Goal: Task Accomplishment & Management: Manage account settings

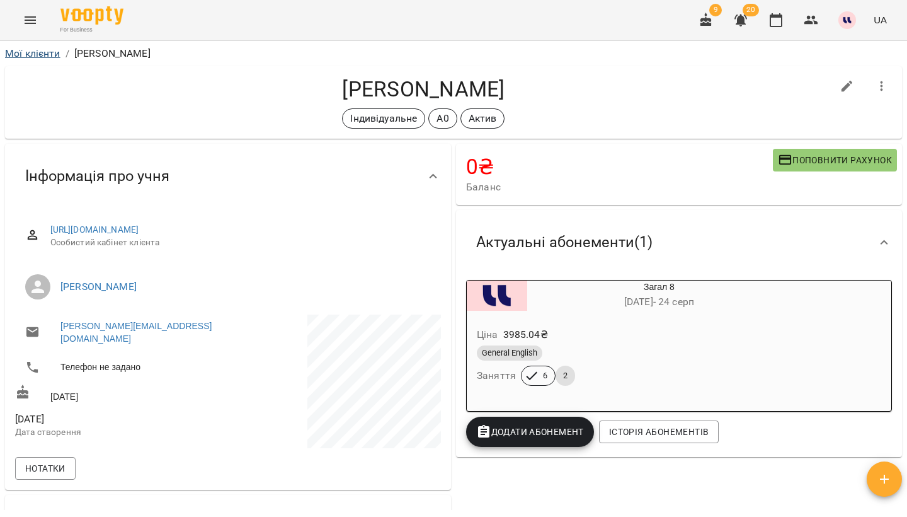
click at [49, 52] on link "Мої клієнти" at bounding box center [32, 53] width 55 height 12
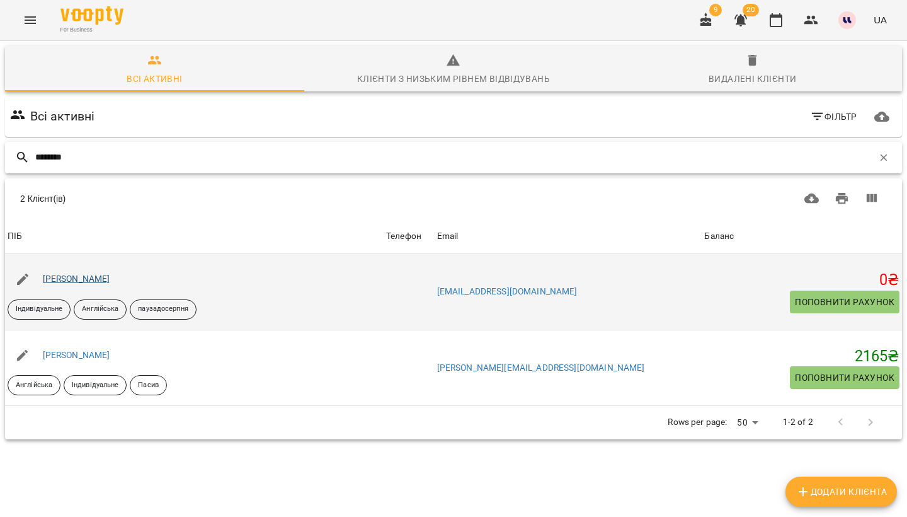
type input "********"
click at [110, 281] on link "Марченко Катерина Владиславівна" at bounding box center [76, 278] width 67 height 10
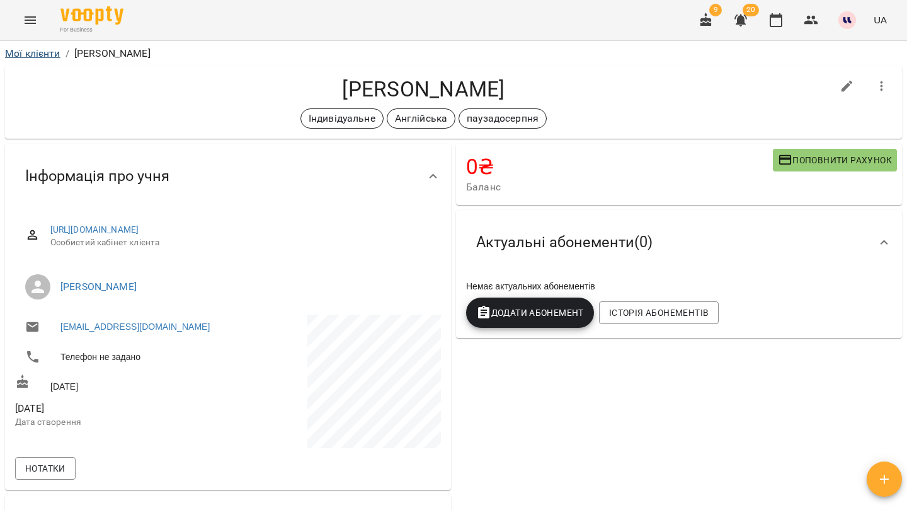
click at [51, 58] on link "Мої клієнти" at bounding box center [32, 53] width 55 height 12
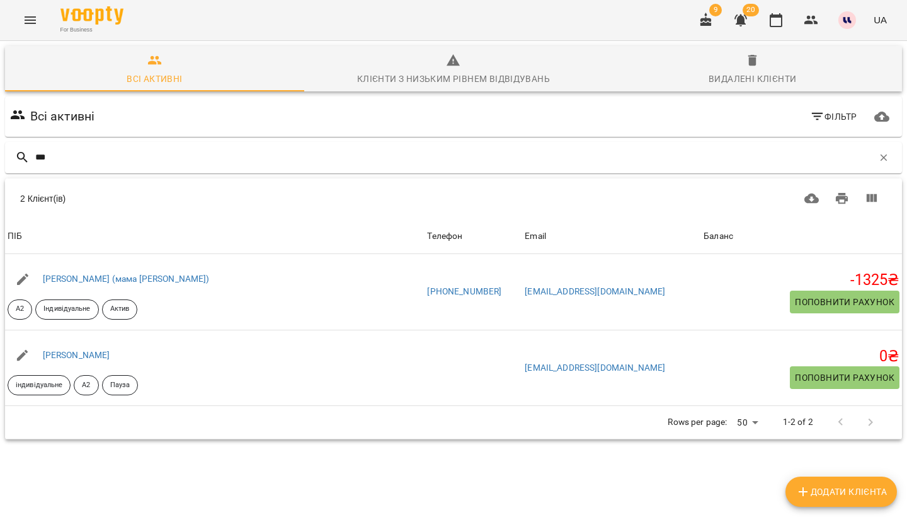
type input "***"
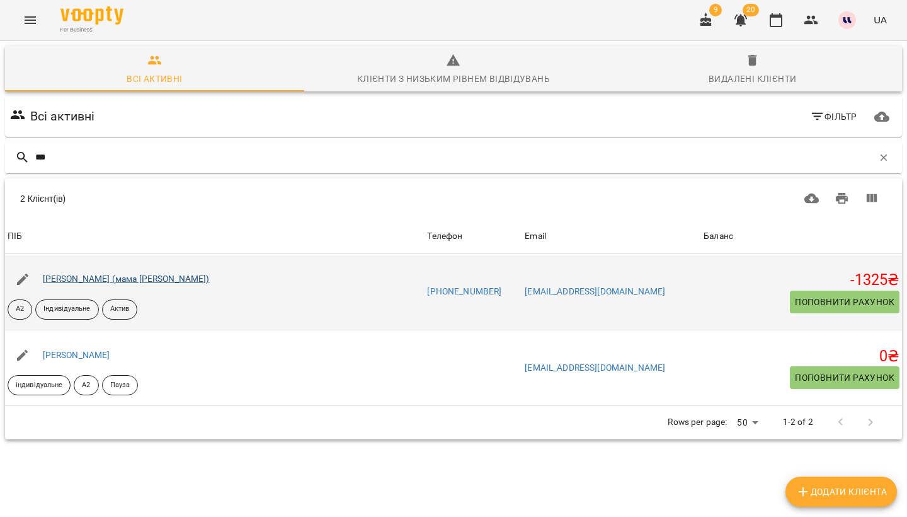
drag, startPoint x: 32, startPoint y: 181, endPoint x: 136, endPoint y: 279, distance: 142.7
click at [136, 279] on link "Алєксєєва Дарія (мама Катерина)" at bounding box center [126, 278] width 167 height 10
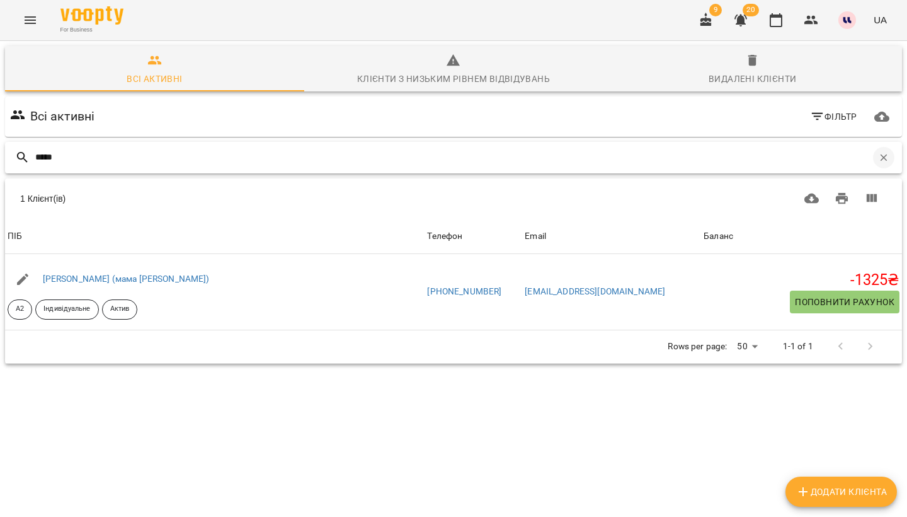
type input "*****"
click at [884, 157] on icon "button" at bounding box center [884, 157] width 7 height 7
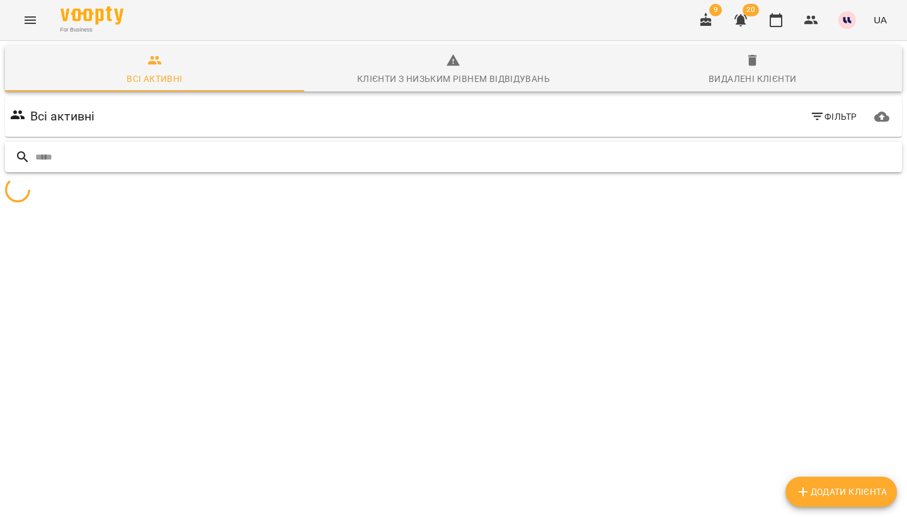
click at [841, 118] on span "Фільтр" at bounding box center [833, 116] width 47 height 15
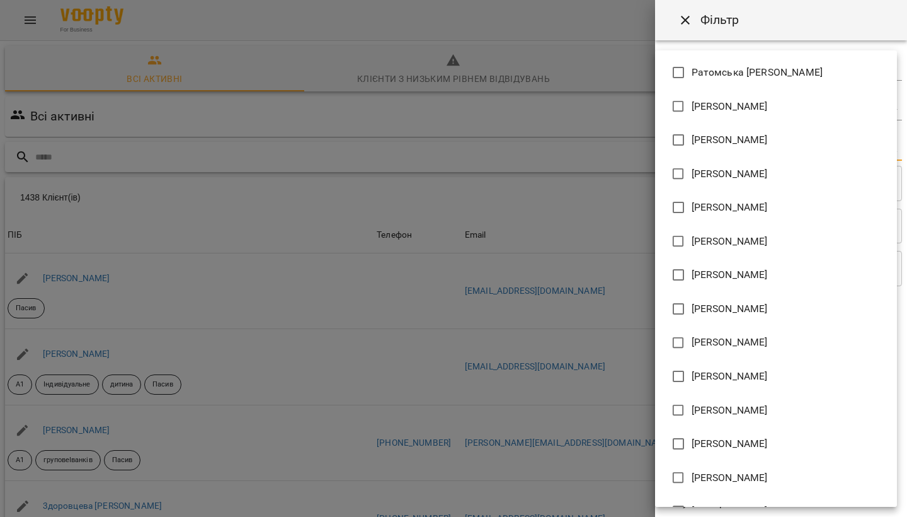
click at [717, 148] on body "For Business 9 20 UA Всі активні Клієнти з низьким рівнем відвідувань Видалені …" at bounding box center [453, 329] width 907 height 658
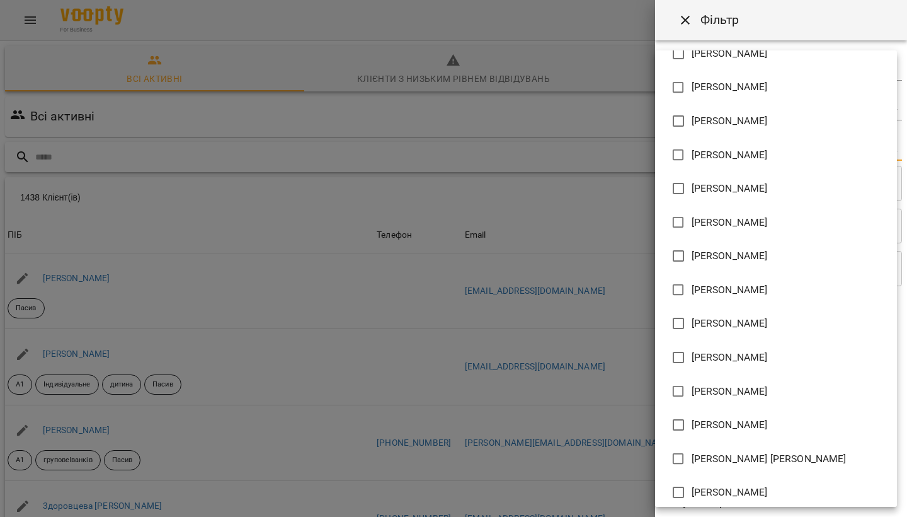
scroll to position [256, 0]
type input "**********"
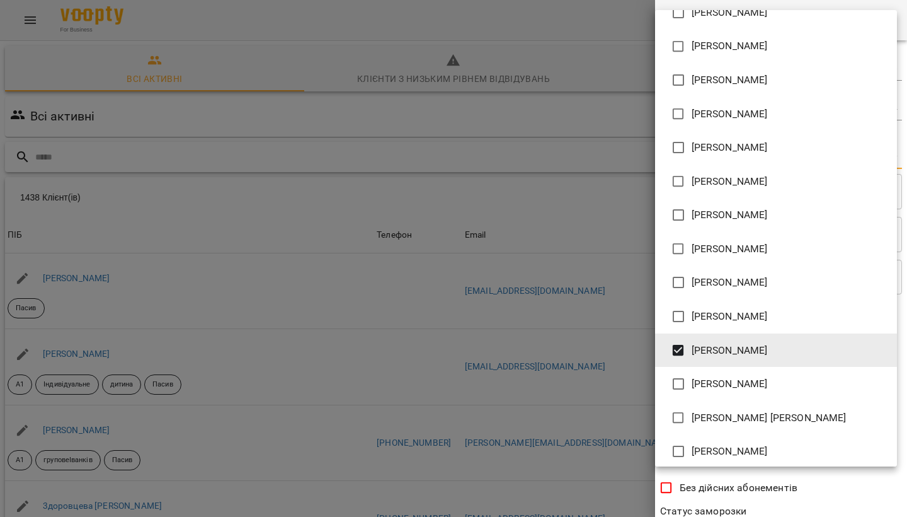
click at [619, 265] on div at bounding box center [453, 258] width 907 height 517
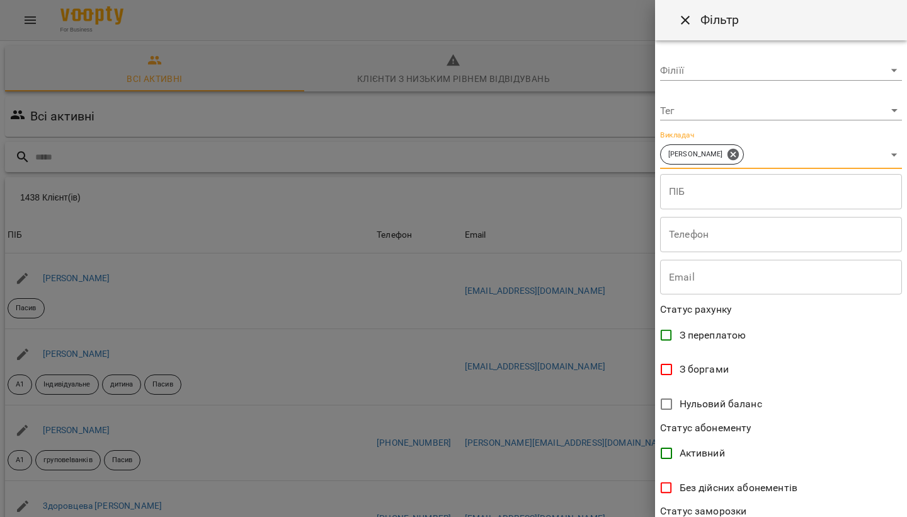
click at [721, 112] on body "For Business 9 20 UA Всі активні Клієнти з низьким рівнем відвідувань Видалені …" at bounding box center [453, 329] width 907 height 658
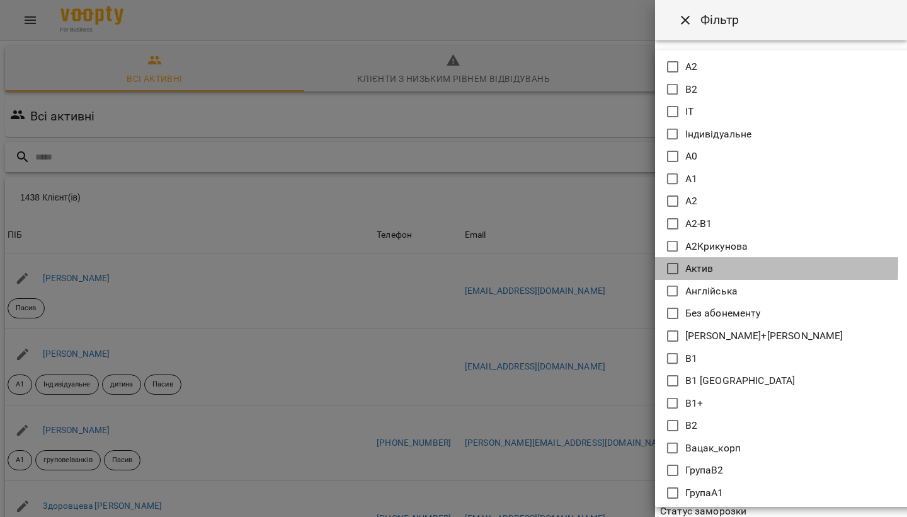
click at [673, 267] on icon at bounding box center [672, 268] width 15 height 15
type input "*****"
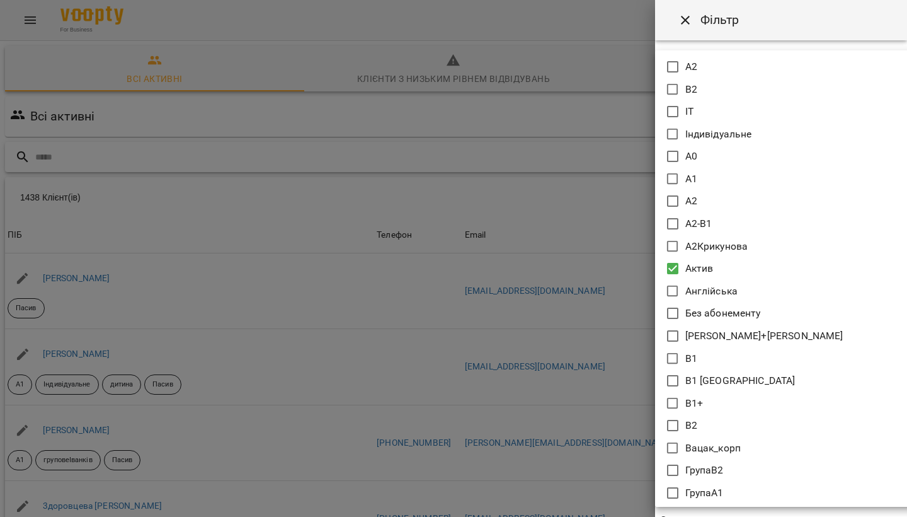
click at [641, 218] on div at bounding box center [453, 258] width 907 height 517
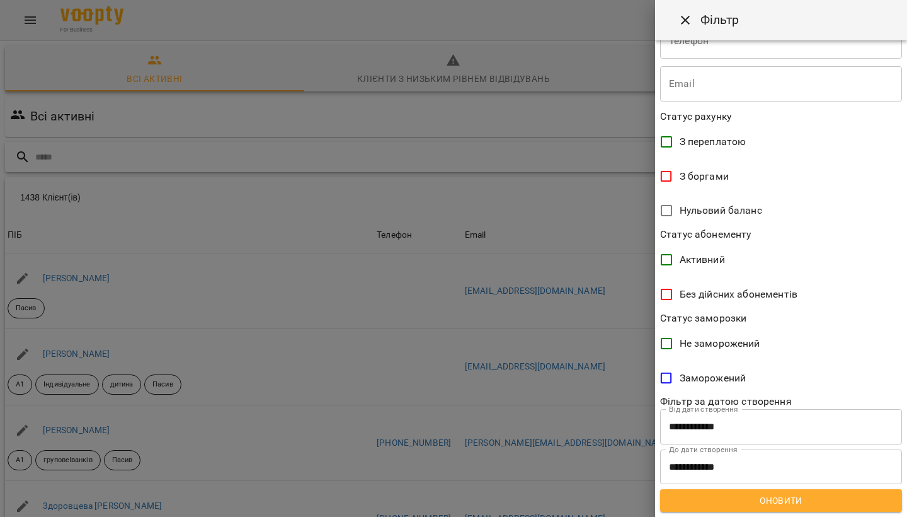
scroll to position [201, 0]
click at [783, 499] on span "Оновити" at bounding box center [781, 500] width 222 height 15
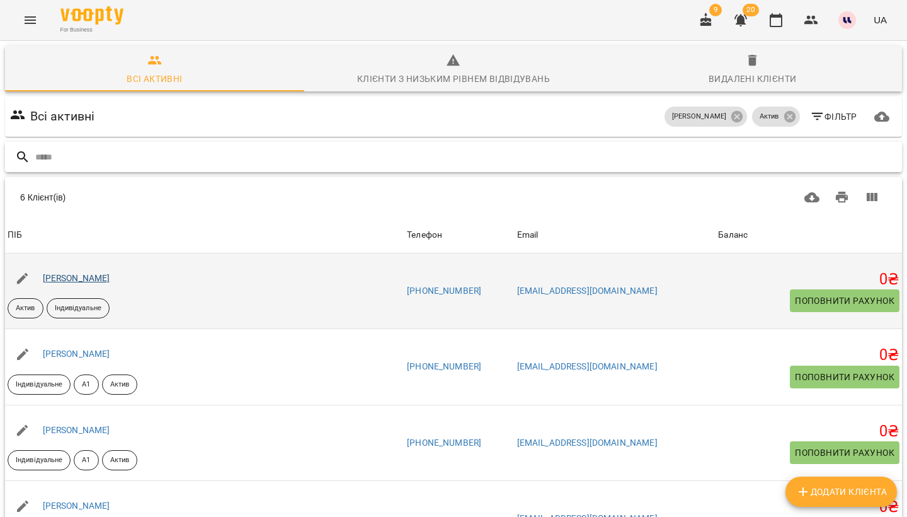
click at [110, 277] on link "Алексєєва Єлизавета Максимівна" at bounding box center [76, 278] width 67 height 10
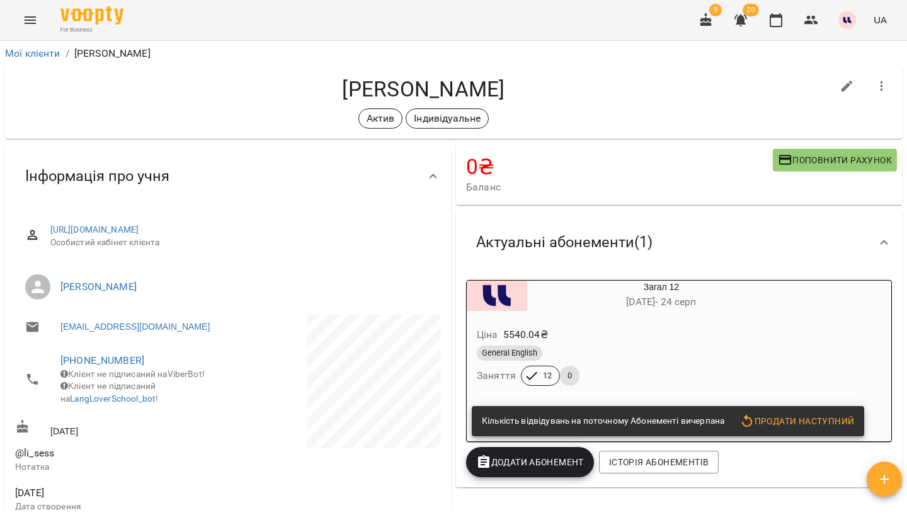
scroll to position [14, 0]
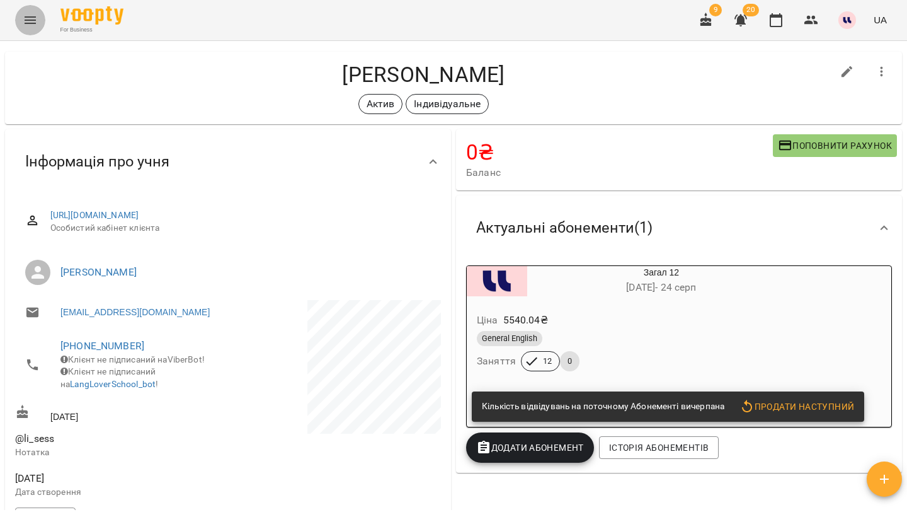
click at [37, 16] on icon "Menu" at bounding box center [30, 20] width 15 height 15
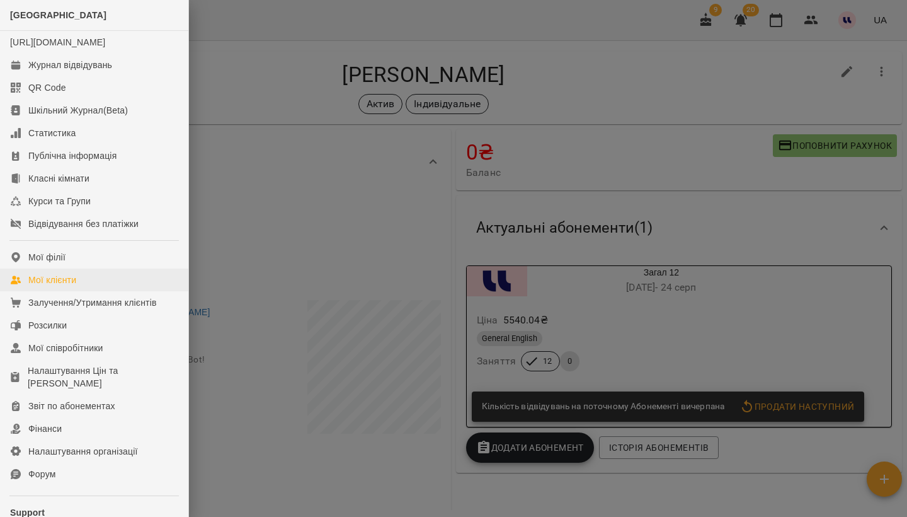
click at [64, 286] on div "Мої клієнти" at bounding box center [52, 279] width 48 height 13
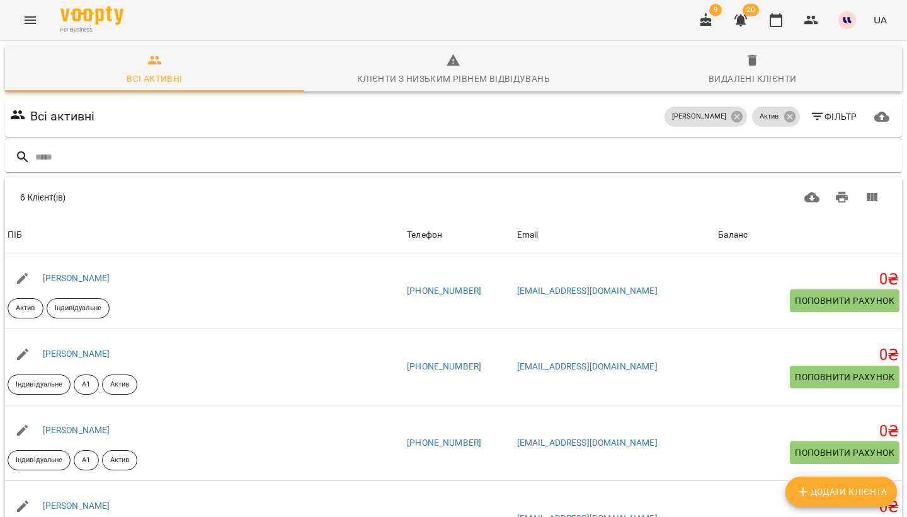
click at [30, 21] on icon "Menu" at bounding box center [30, 20] width 15 height 15
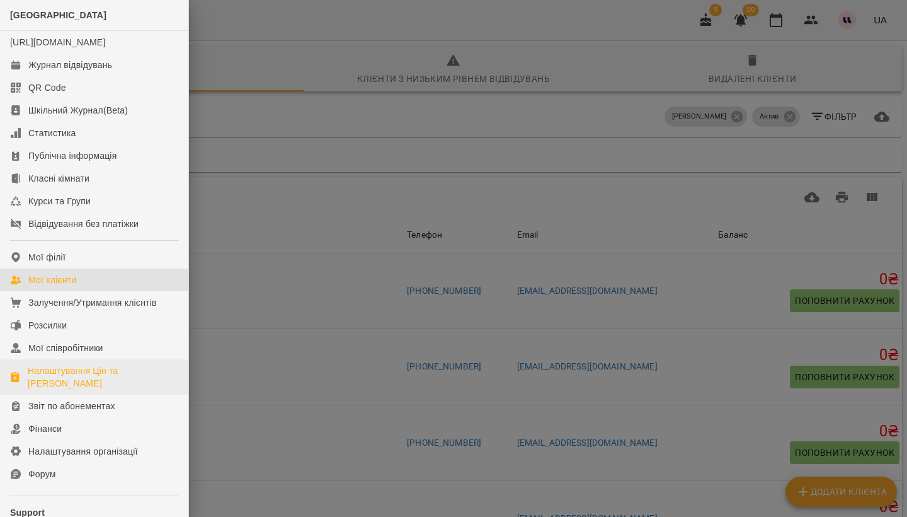
click at [91, 389] on div "Налаштування Цін та Абонементів" at bounding box center [103, 376] width 151 height 25
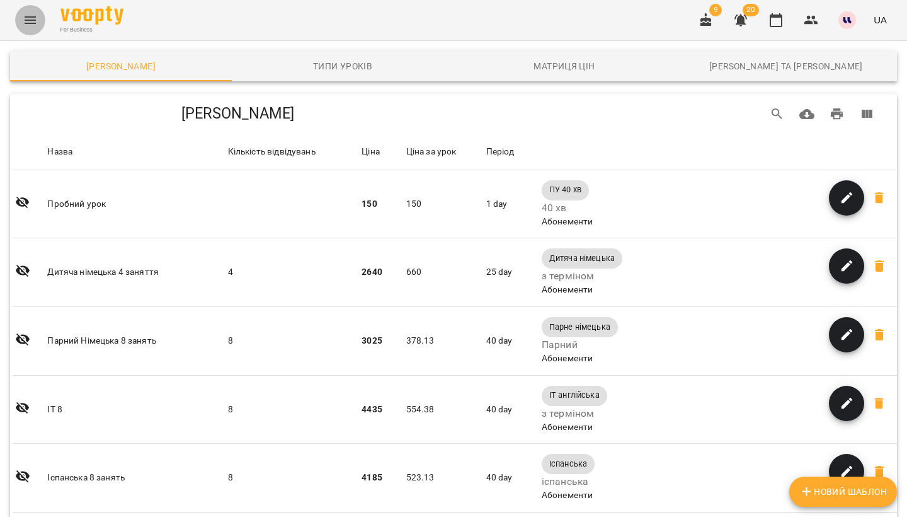
click at [23, 25] on icon "Menu" at bounding box center [30, 20] width 15 height 15
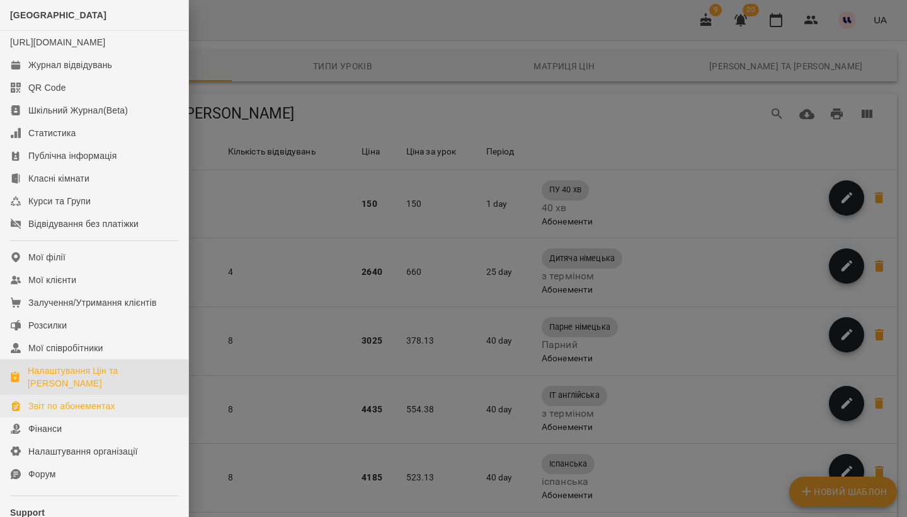
click at [92, 412] on div "Звіт по абонементах" at bounding box center [71, 406] width 87 height 13
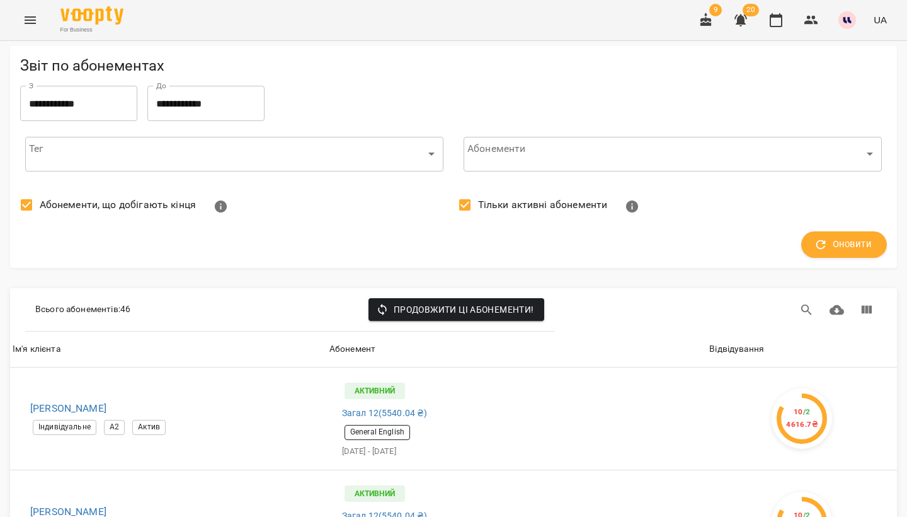
scroll to position [101, 0]
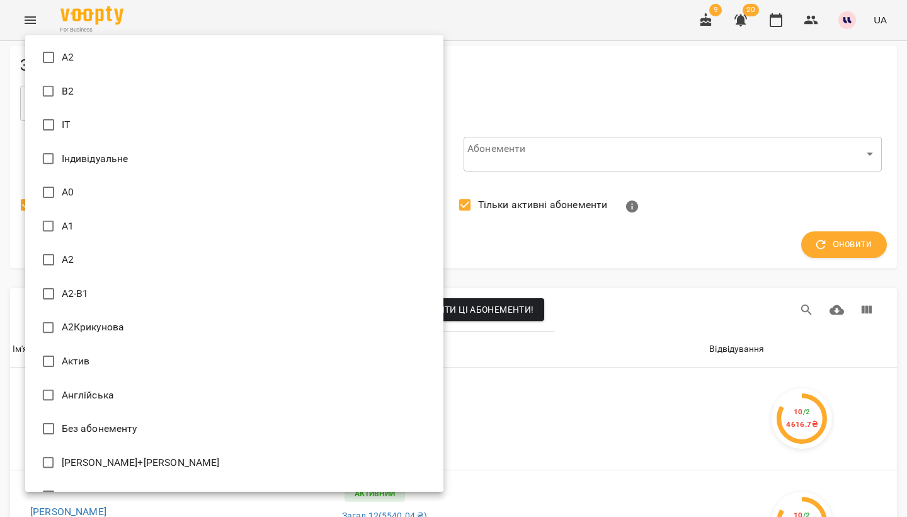
type input "*****"
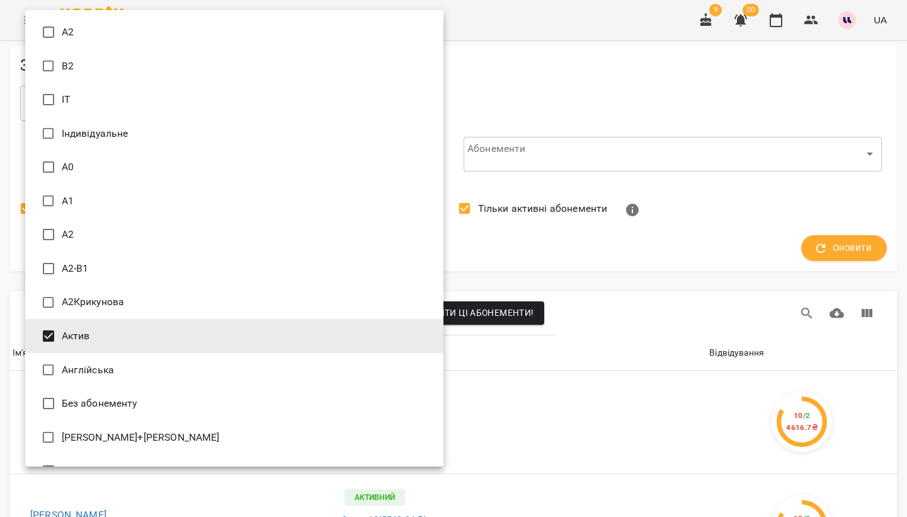
click at [701, 136] on div at bounding box center [453, 258] width 907 height 517
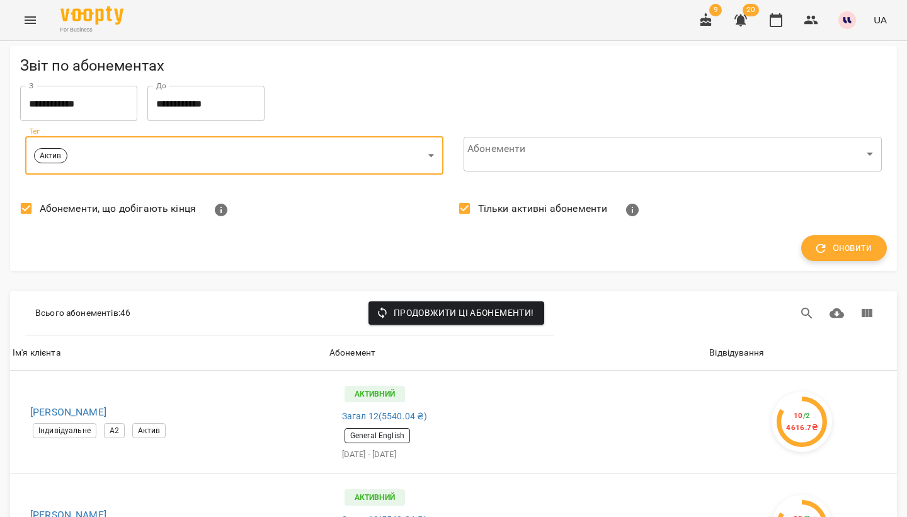
click at [853, 235] on button "Оновити" at bounding box center [845, 248] width 86 height 26
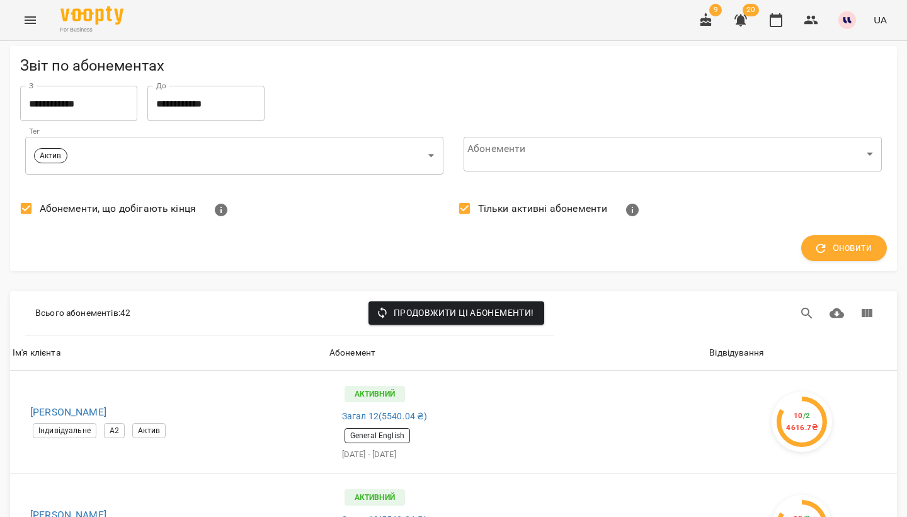
scroll to position [192, 0]
click at [739, 345] on div "Відвідування" at bounding box center [737, 352] width 55 height 15
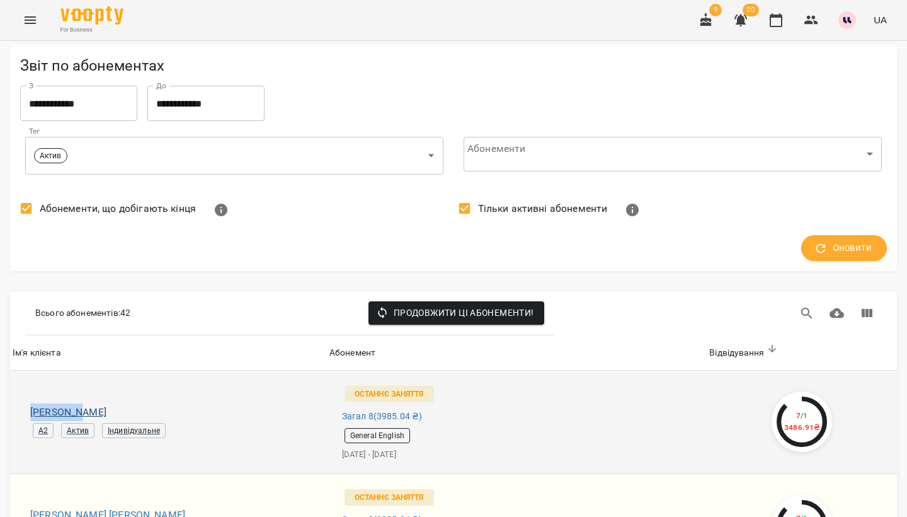
drag, startPoint x: 18, startPoint y: 226, endPoint x: 83, endPoint y: 224, distance: 64.3
click at [83, 371] on td "Сафронова Юлія Ігорівна А2 Актив Індивідуальне" at bounding box center [168, 422] width 317 height 103
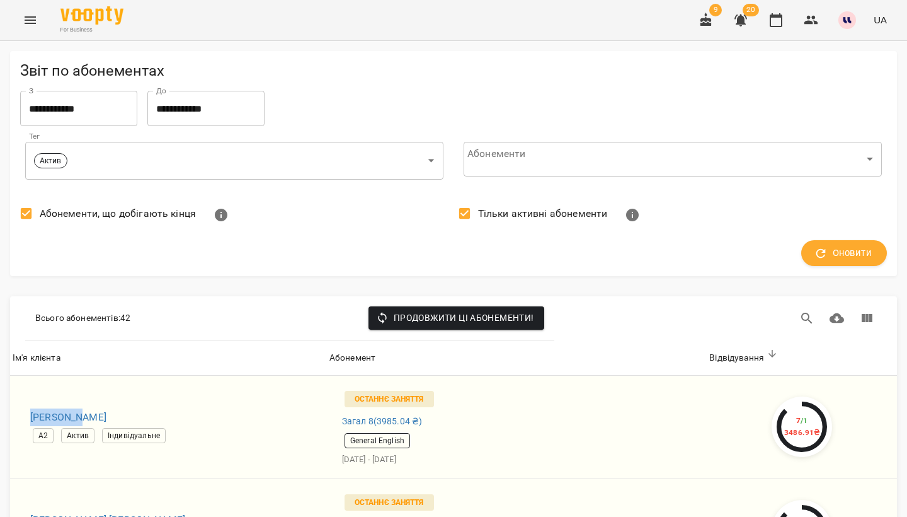
scroll to position [0, 0]
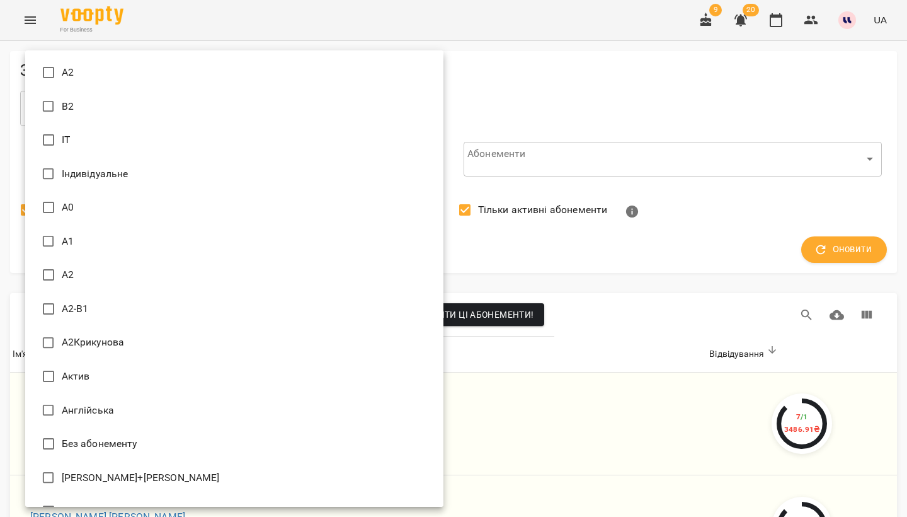
click at [614, 49] on div at bounding box center [453, 258] width 907 height 517
click at [585, 228] on div at bounding box center [453, 258] width 907 height 517
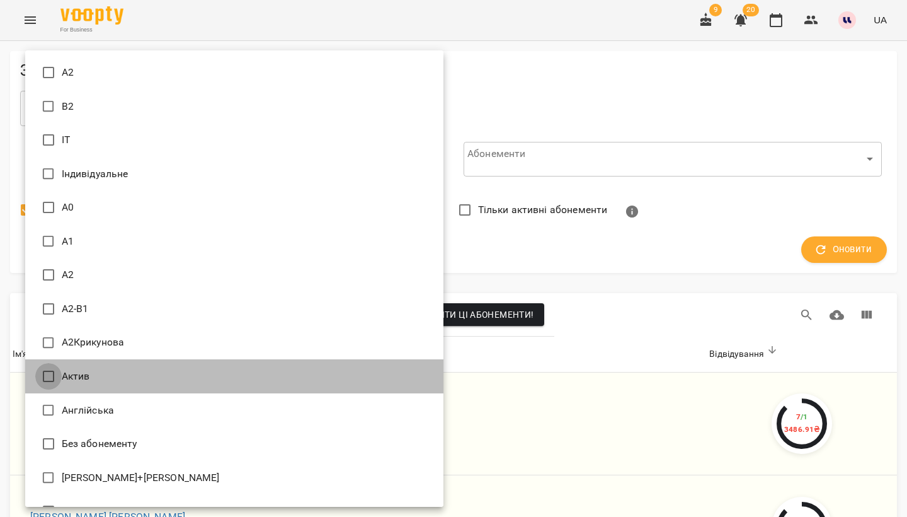
type input "*****"
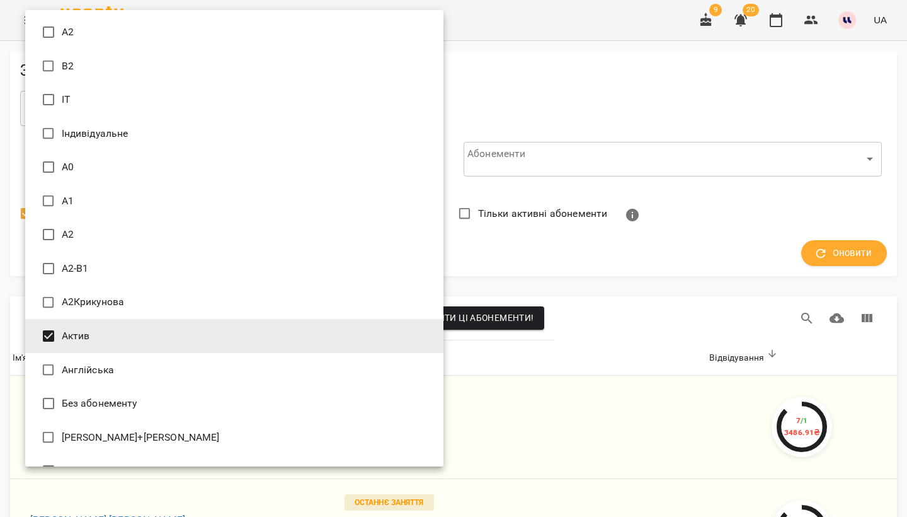
click at [597, 255] on div at bounding box center [453, 258] width 907 height 517
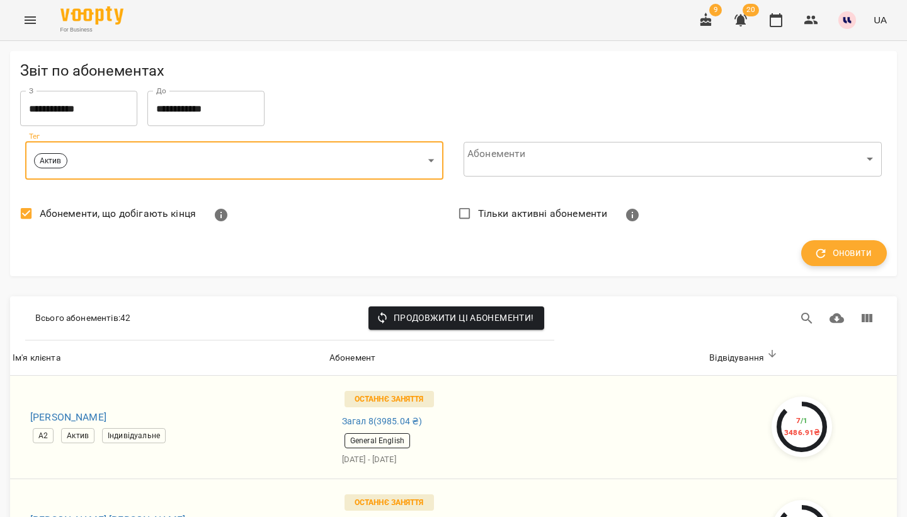
click at [856, 253] on span "Оновити" at bounding box center [844, 253] width 55 height 16
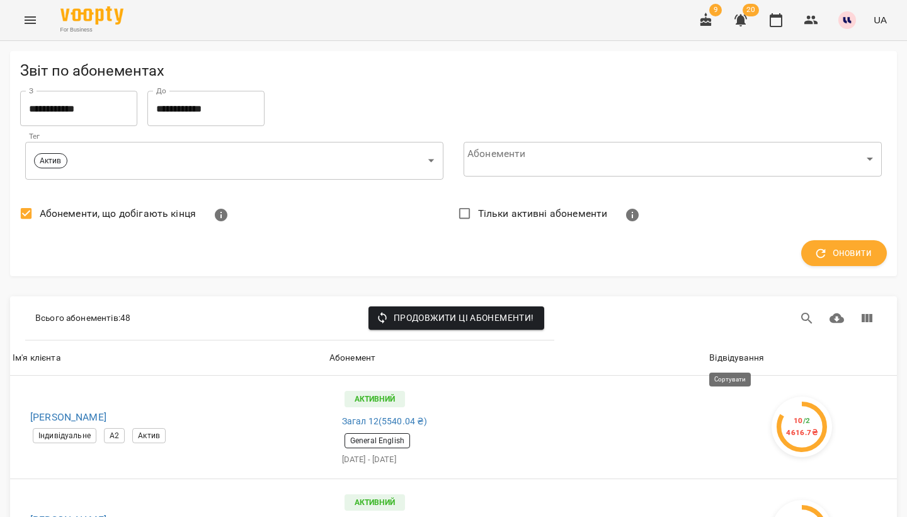
click at [757, 362] on div "Відвідування" at bounding box center [737, 357] width 55 height 15
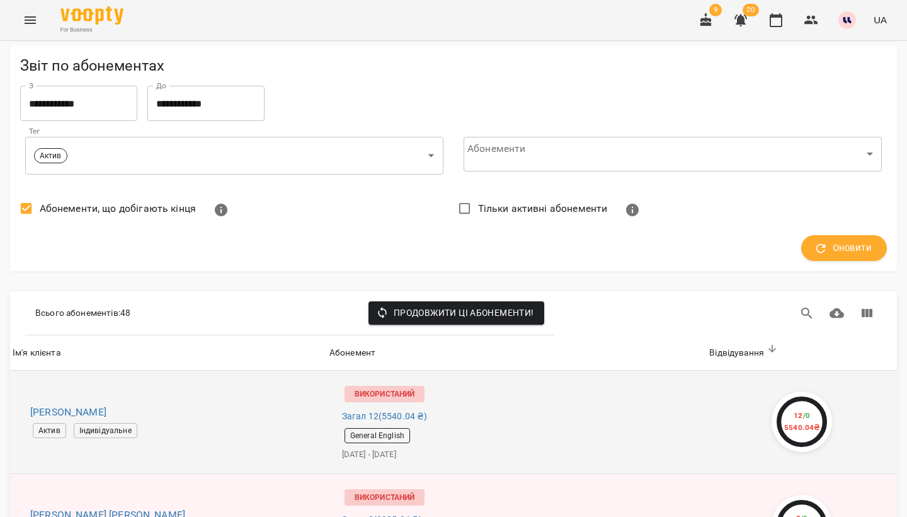
scroll to position [193, 0]
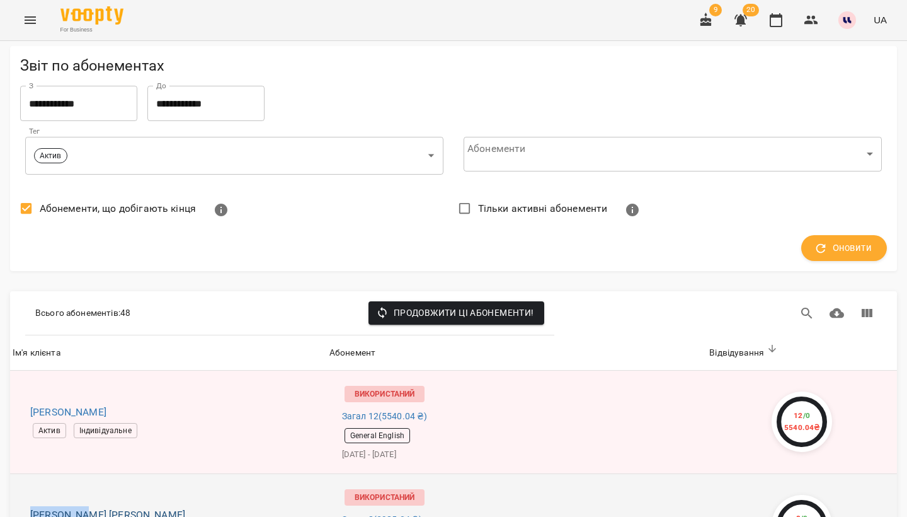
drag, startPoint x: 20, startPoint y: 326, endPoint x: 86, endPoint y: 326, distance: 66.2
click at [86, 473] on td "Хліменкова Анастасія Леонідівна Індивідуальне Актив А2" at bounding box center [168, 524] width 317 height 103
copy h6 "Хліменкова"
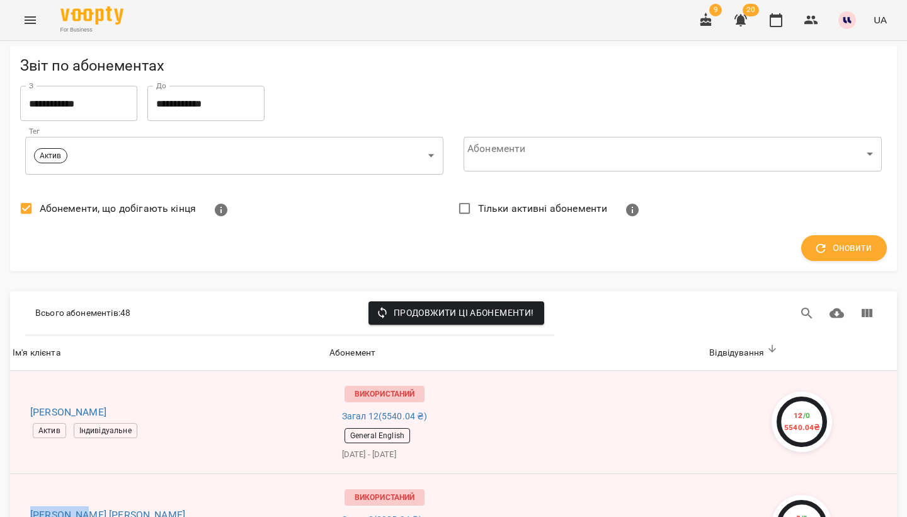
copy h6 "Хліменкова"
drag, startPoint x: 23, startPoint y: 425, endPoint x: 48, endPoint y: 429, distance: 25.5
drag, startPoint x: 17, startPoint y: 278, endPoint x: 72, endPoint y: 279, distance: 55.5
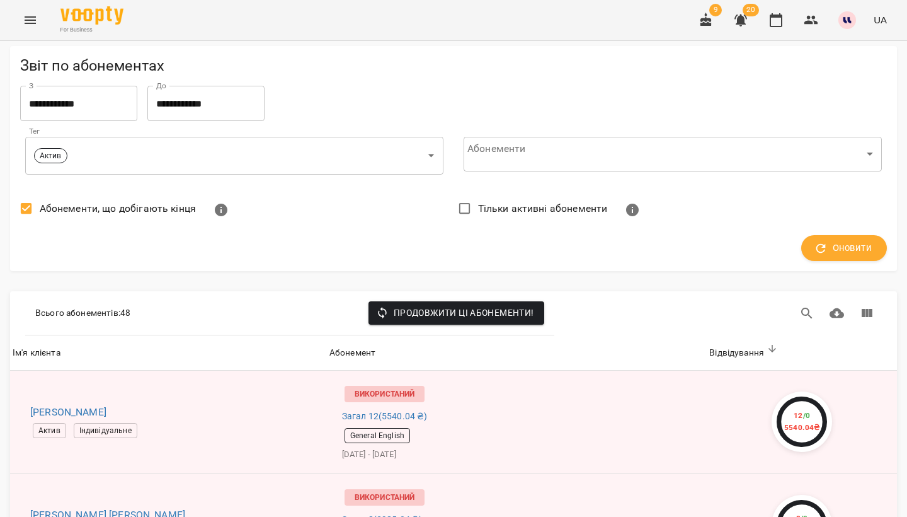
copy h6 "Груздєва"
drag, startPoint x: 14, startPoint y: 291, endPoint x: 88, endPoint y: 294, distance: 74.4
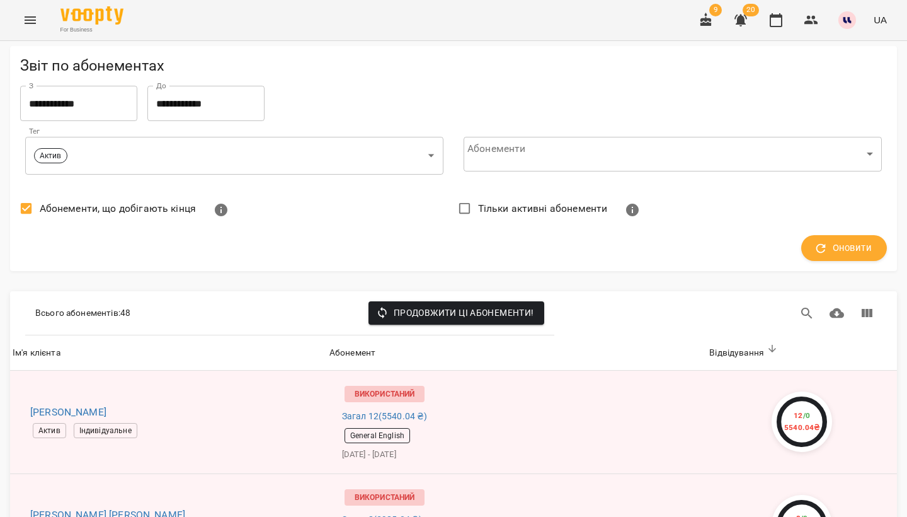
copy h6 "Рабочаускас"
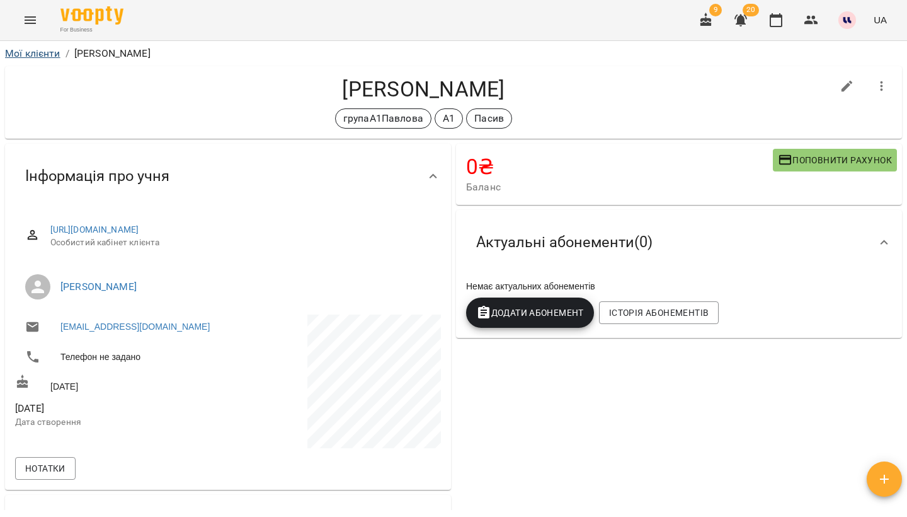
click at [49, 57] on link "Мої клієнти" at bounding box center [32, 53] width 55 height 12
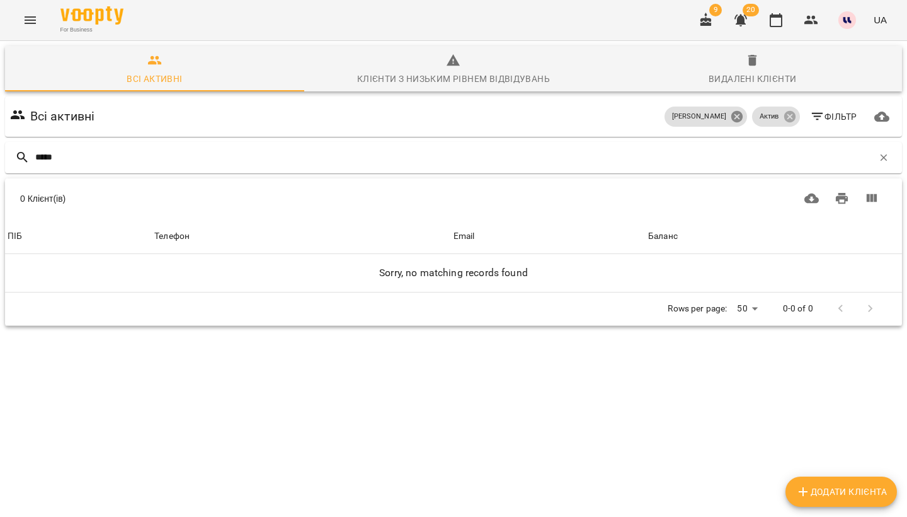
type input "*****"
click at [739, 117] on icon at bounding box center [737, 116] width 11 height 11
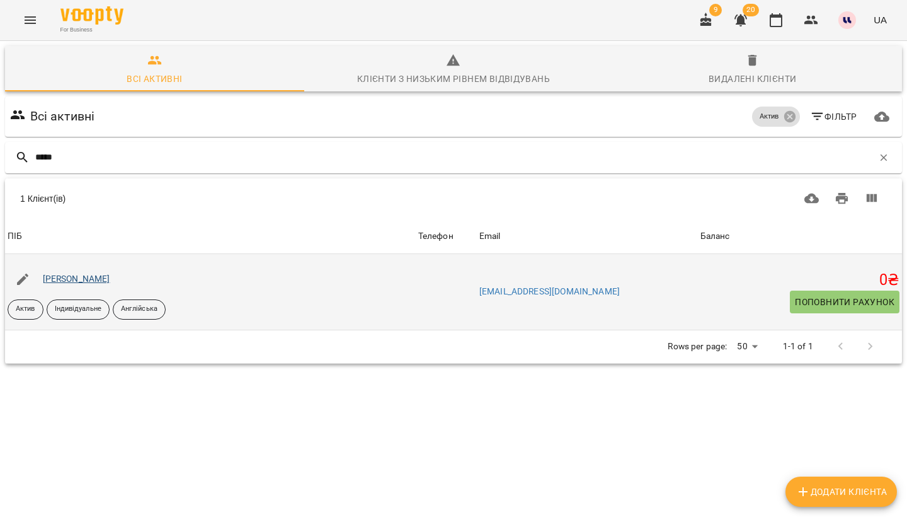
click at [78, 280] on link "Ошита Тіна Ігорівна" at bounding box center [76, 278] width 67 height 10
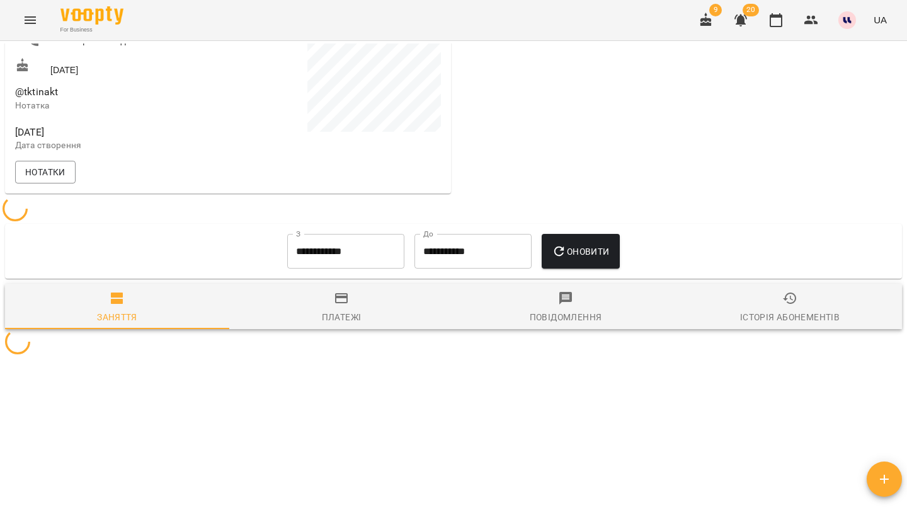
scroll to position [265, 0]
click at [811, 306] on span "Історія абонементів" at bounding box center [790, 308] width 209 height 34
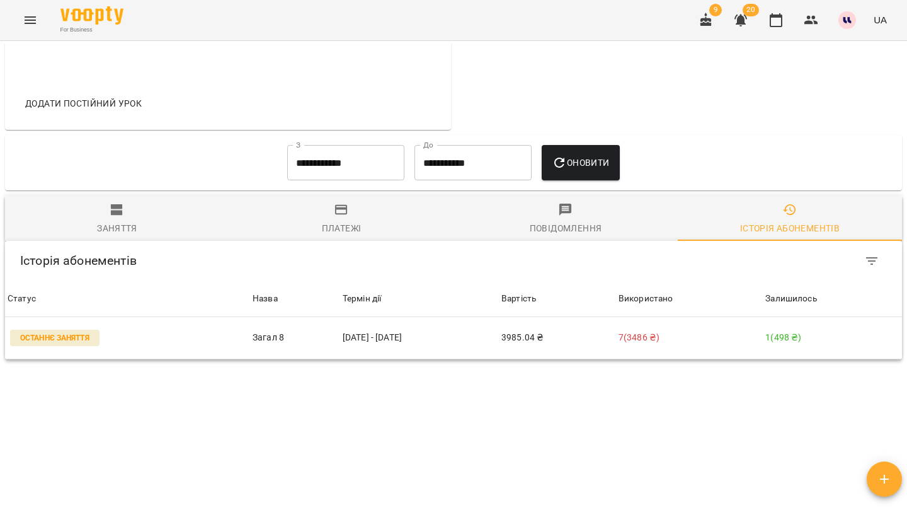
scroll to position [477, 0]
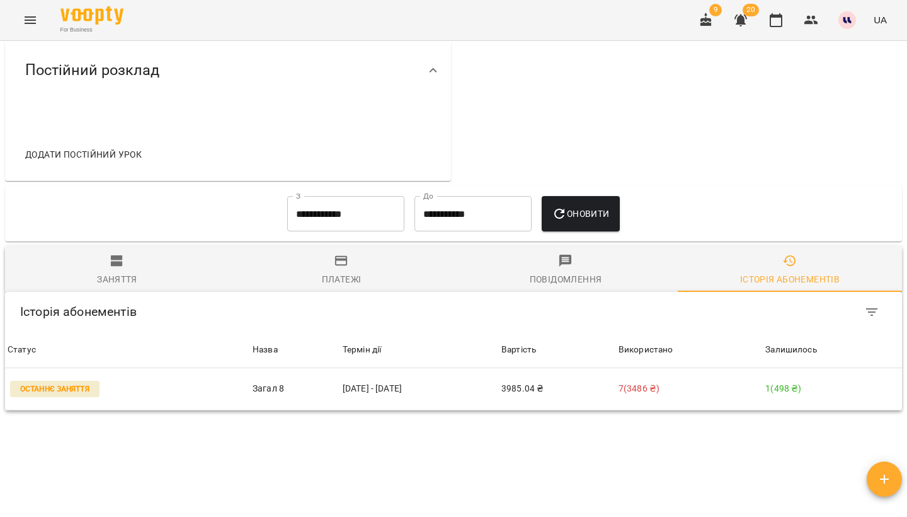
click at [28, 21] on icon "Menu" at bounding box center [30, 20] width 15 height 15
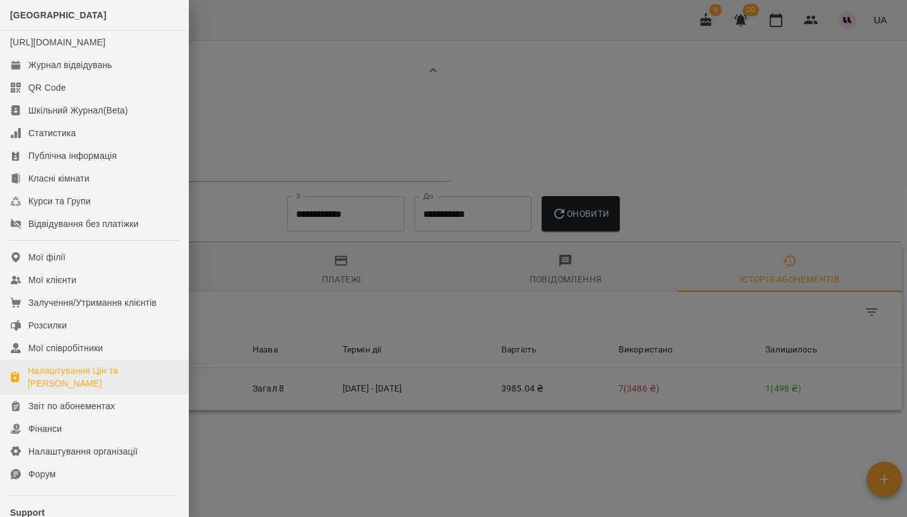
click at [72, 389] on div "Налаштування Цін та Абонементів" at bounding box center [103, 376] width 151 height 25
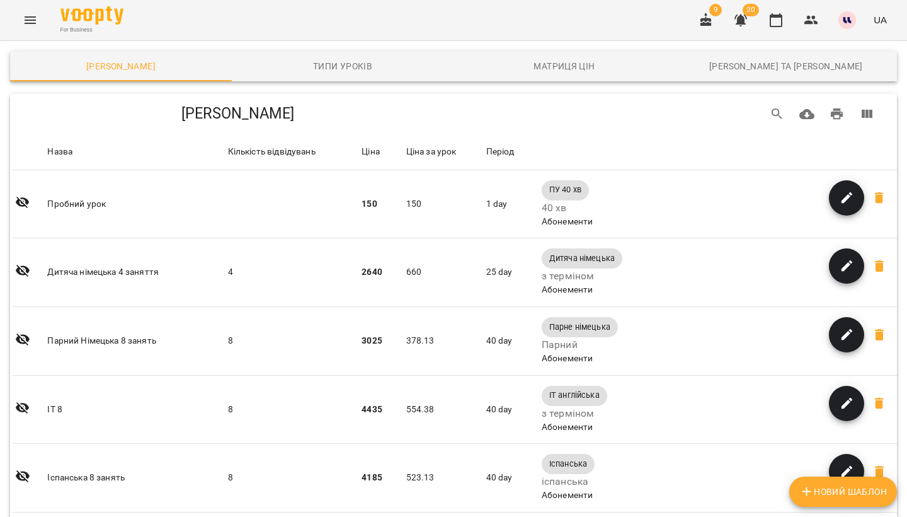
click at [36, 16] on icon "Menu" at bounding box center [30, 20] width 15 height 15
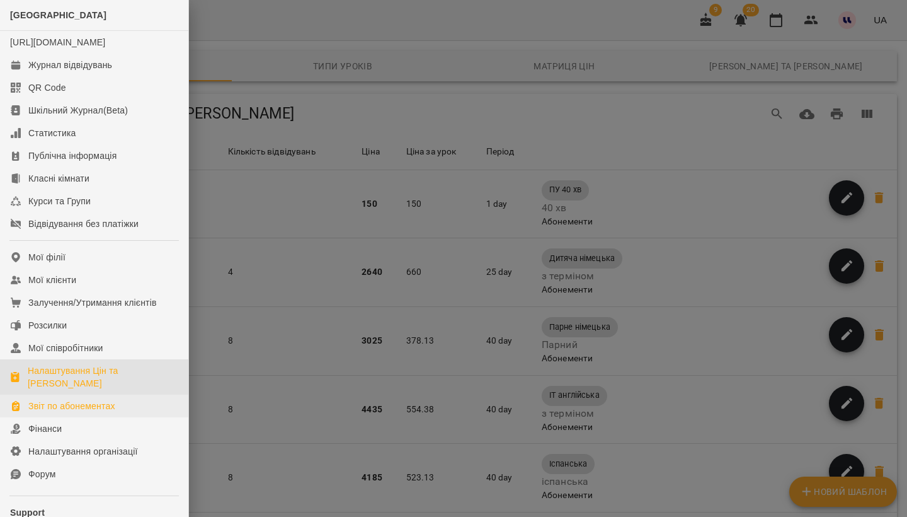
click at [79, 417] on link "Звіт по абонементах" at bounding box center [94, 405] width 188 height 23
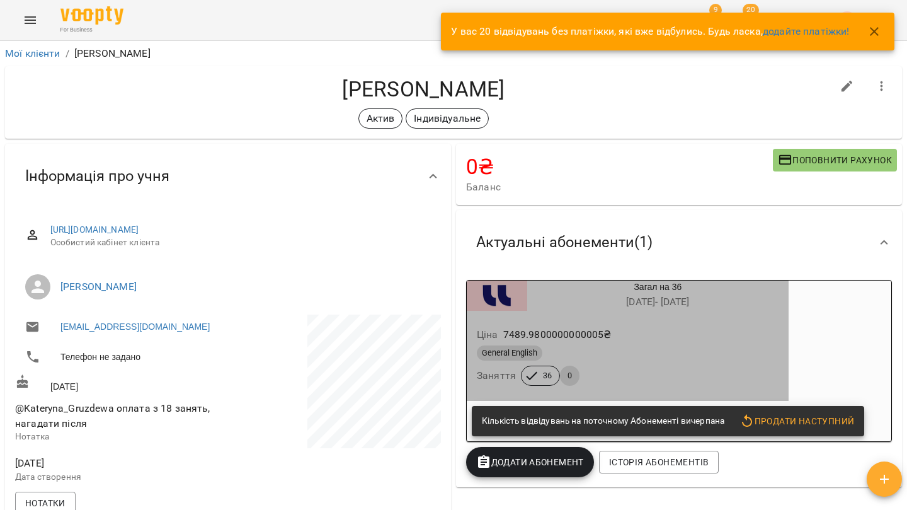
click at [606, 346] on div "General English" at bounding box center [628, 352] width 302 height 15
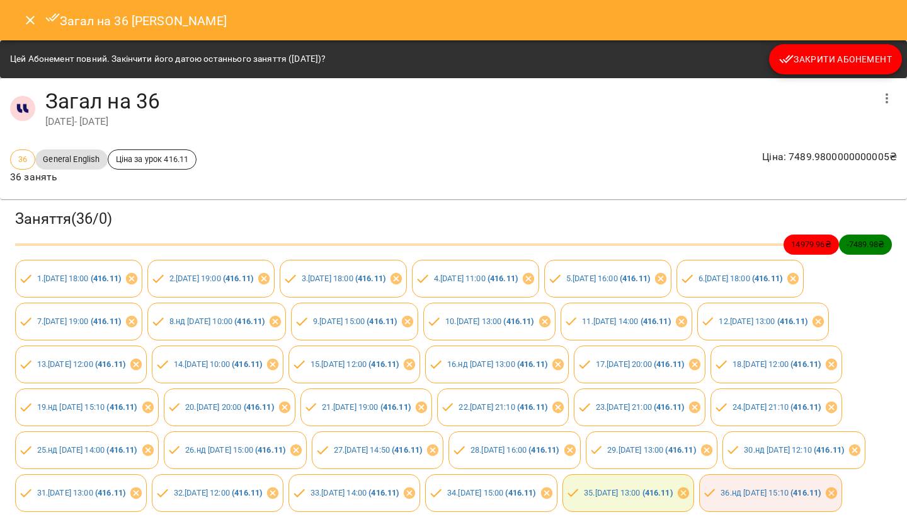
click at [30, 23] on icon "Close" at bounding box center [30, 20] width 15 height 15
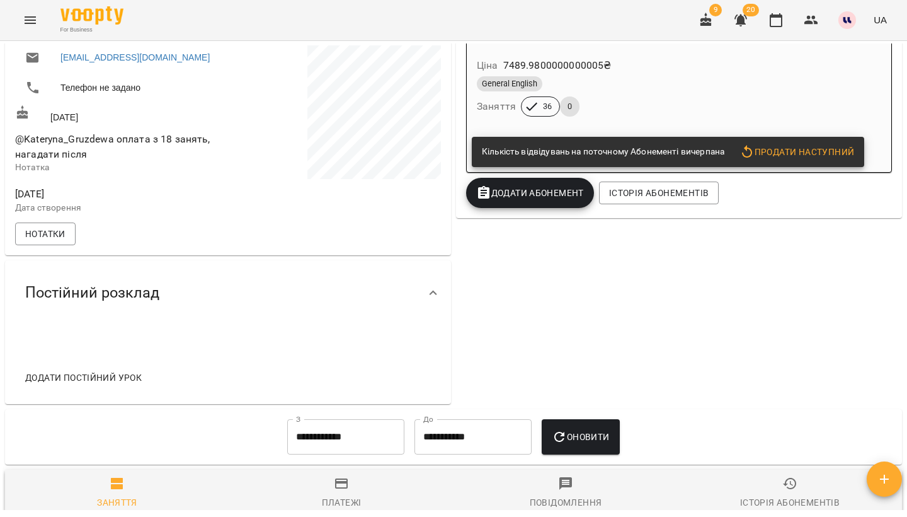
scroll to position [467, 0]
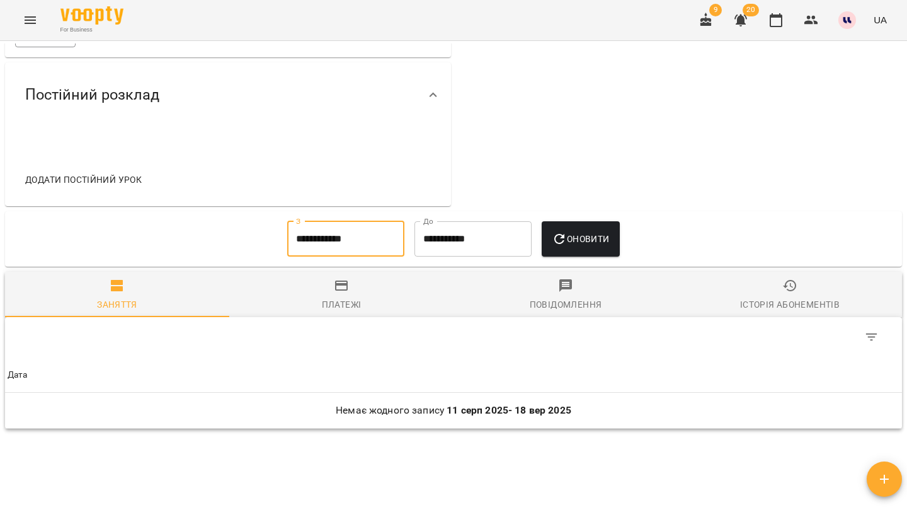
click at [354, 242] on input "**********" at bounding box center [345, 238] width 117 height 35
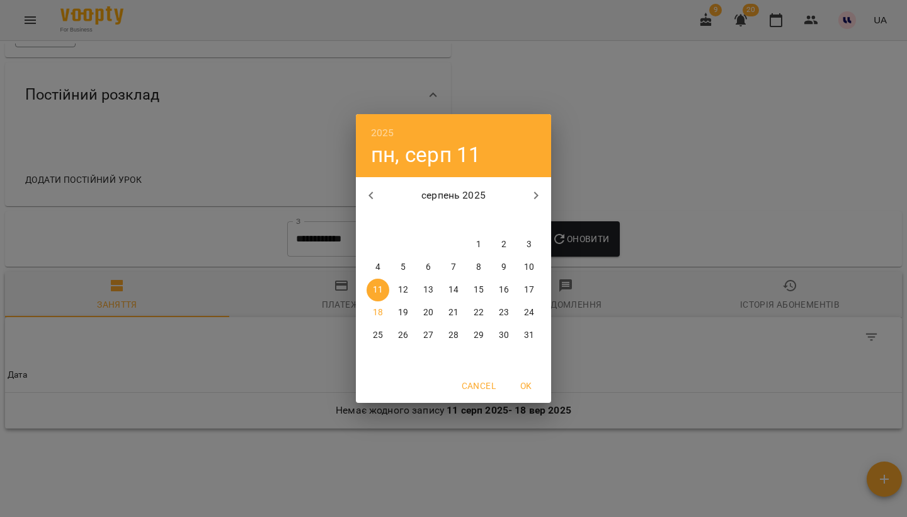
click at [370, 191] on icon "button" at bounding box center [371, 195] width 15 height 15
click at [396, 243] on span "1" at bounding box center [403, 244] width 23 height 13
type input "**********"
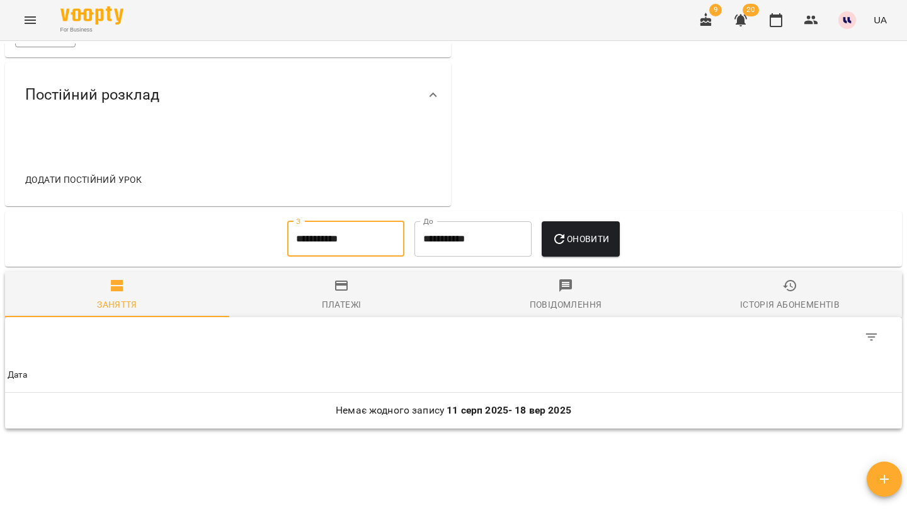
click at [594, 233] on span "Оновити" at bounding box center [580, 238] width 57 height 15
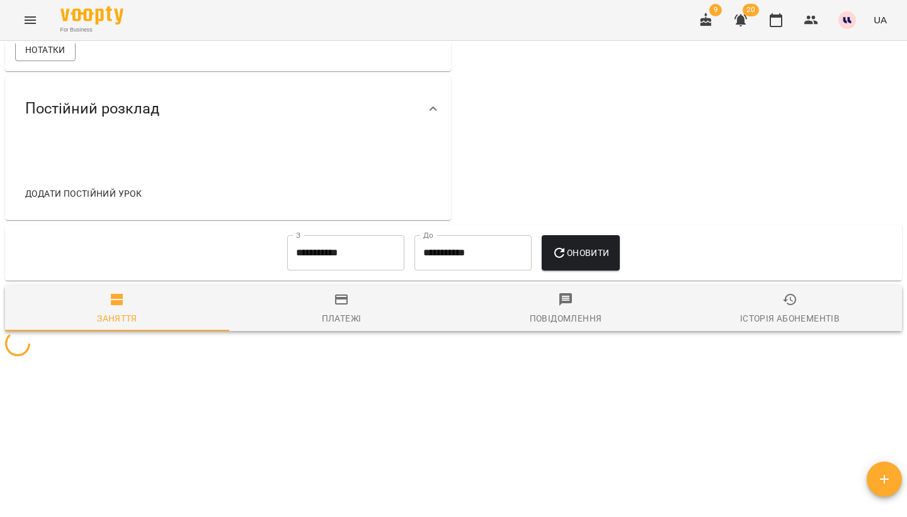
scroll to position [452, 0]
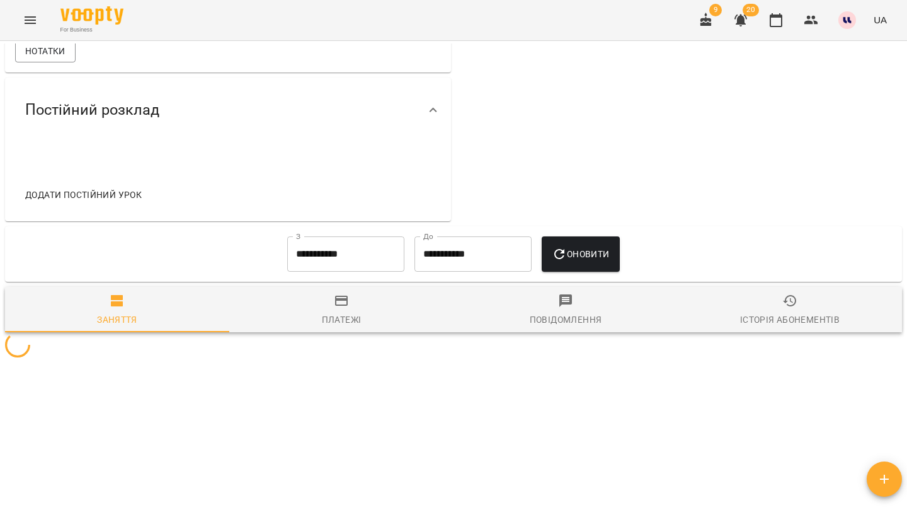
click at [597, 256] on span "Оновити" at bounding box center [580, 253] width 57 height 15
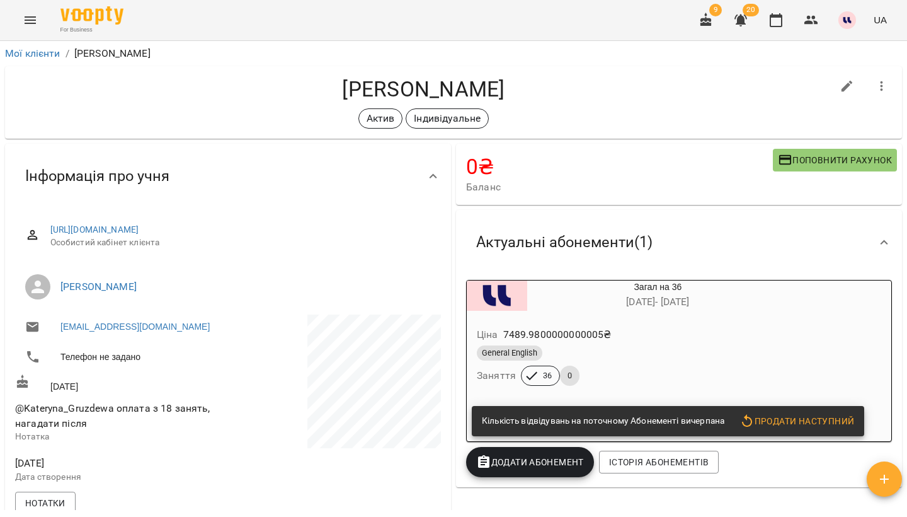
scroll to position [0, 0]
click at [838, 88] on button "button" at bounding box center [847, 86] width 30 height 30
select select "**"
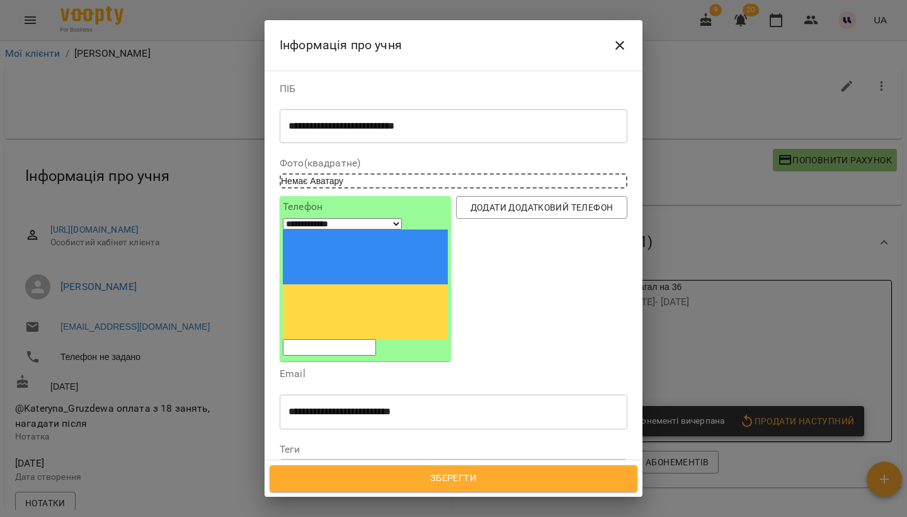
click at [321, 469] on icon at bounding box center [319, 471] width 4 height 4
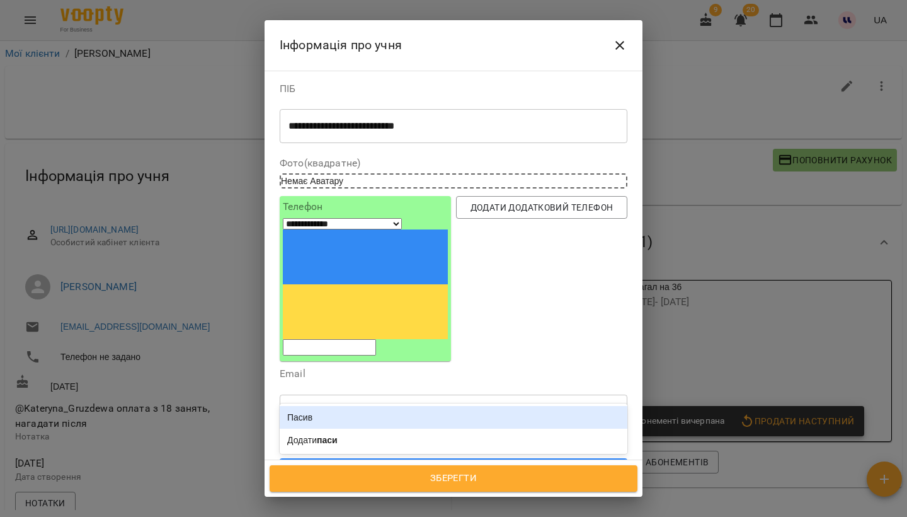
type input "*****"
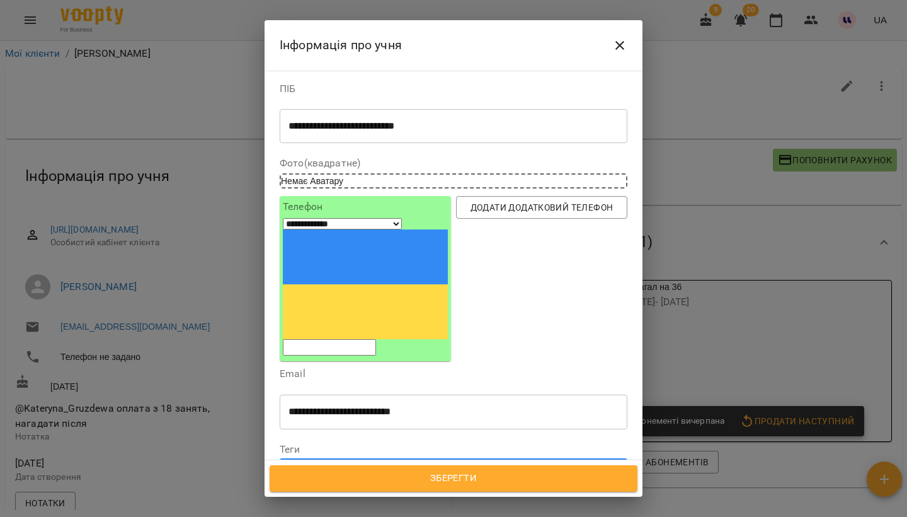
drag, startPoint x: 396, startPoint y: 359, endPoint x: 379, endPoint y: 358, distance: 17.7
click at [379, 461] on div "Індивідуальне" at bounding box center [430, 471] width 301 height 21
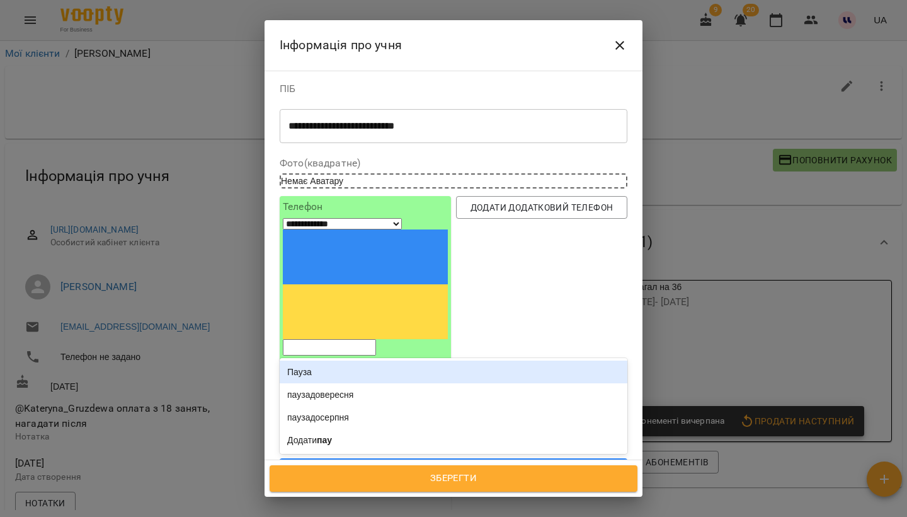
type input "*****"
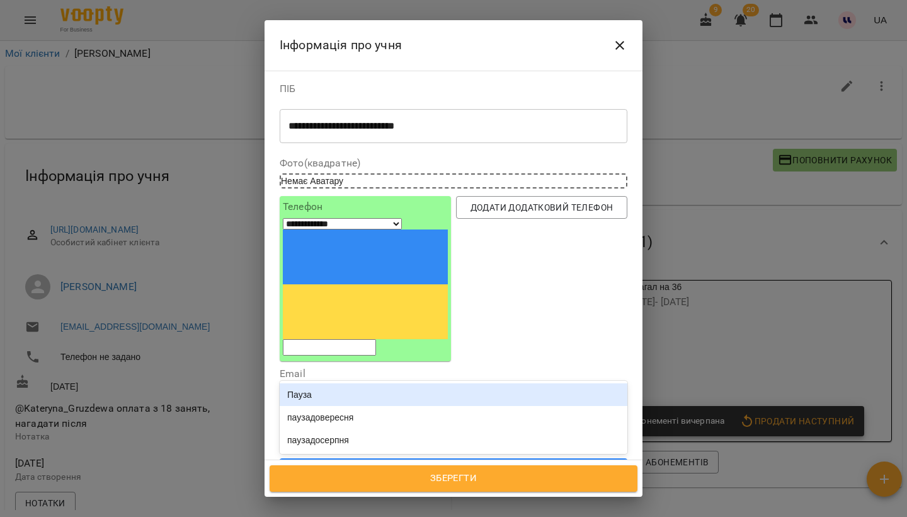
click at [324, 383] on div "Пауза" at bounding box center [454, 394] width 348 height 23
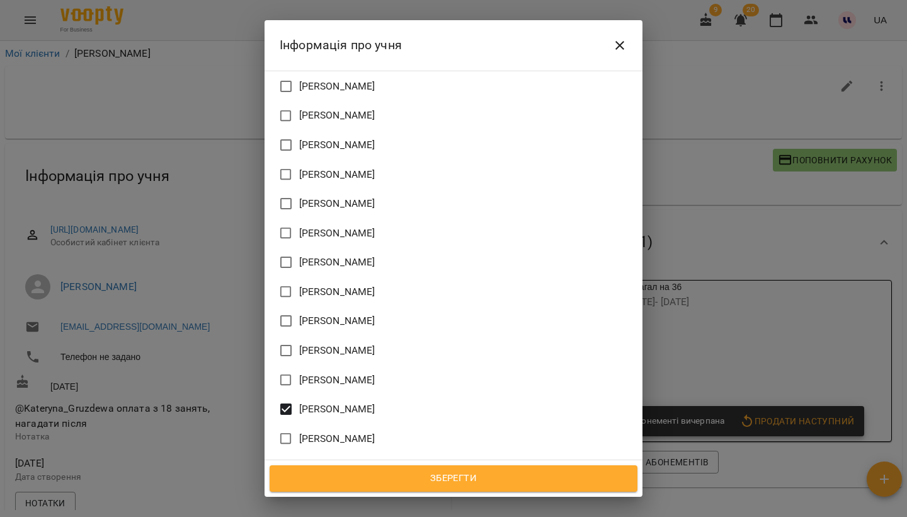
scroll to position [1266, 0]
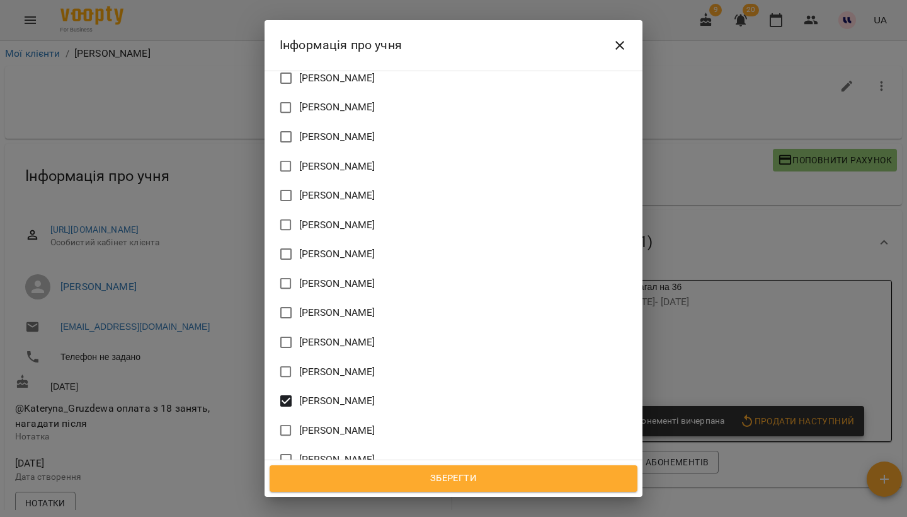
click at [485, 471] on span "Зберегти" at bounding box center [454, 478] width 340 height 16
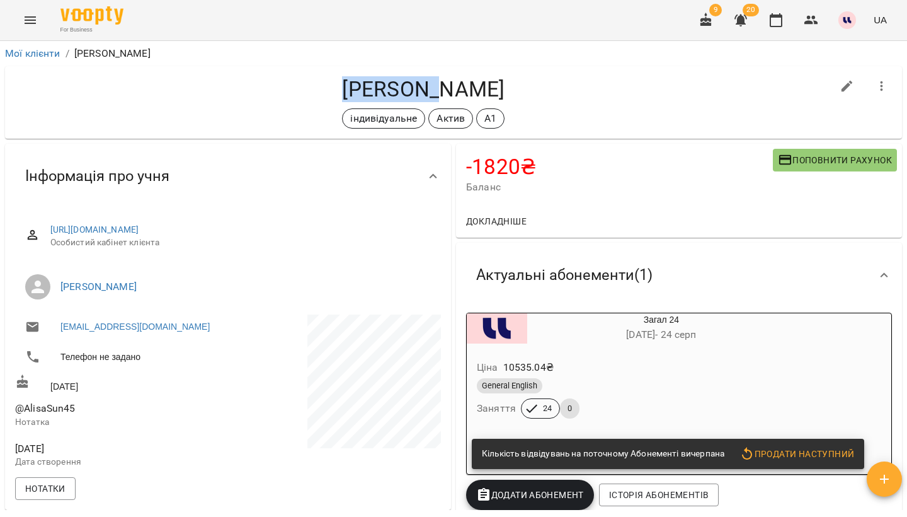
drag, startPoint x: 350, startPoint y: 88, endPoint x: 446, endPoint y: 89, distance: 95.8
click at [446, 89] on h4 "[PERSON_NAME]" at bounding box center [423, 89] width 817 height 26
copy h4 "[PERSON_NAME]"
click at [849, 86] on icon "button" at bounding box center [847, 86] width 15 height 15
select select "**"
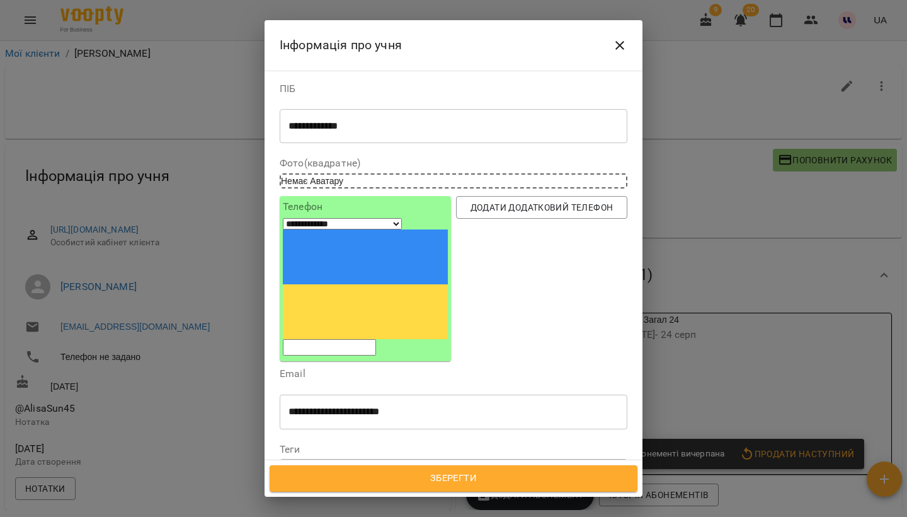
click at [394, 466] on icon at bounding box center [390, 470] width 9 height 9
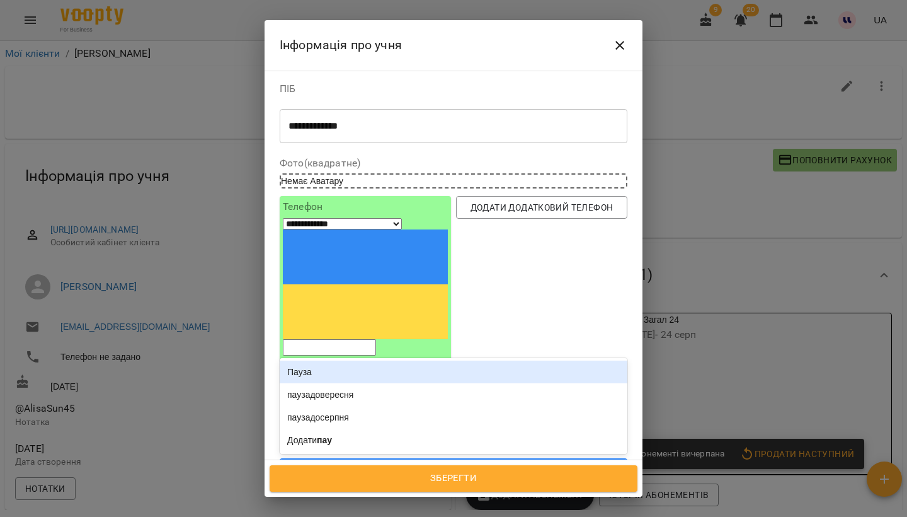
type input "*****"
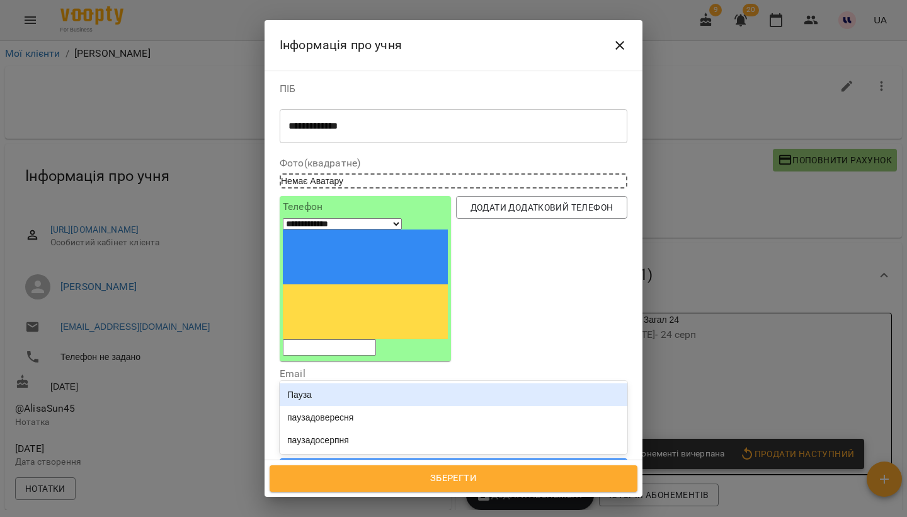
click at [323, 383] on div "Пауза" at bounding box center [454, 394] width 348 height 23
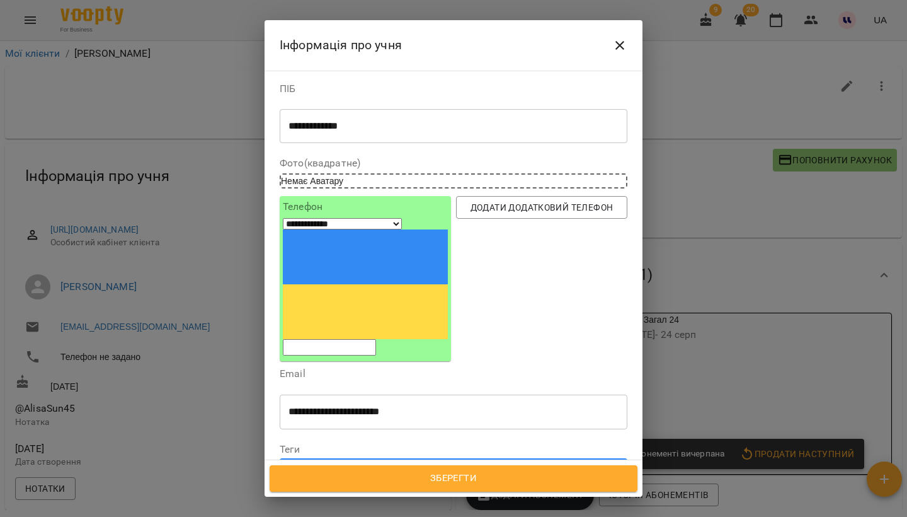
click at [425, 469] on icon at bounding box center [422, 471] width 4 height 4
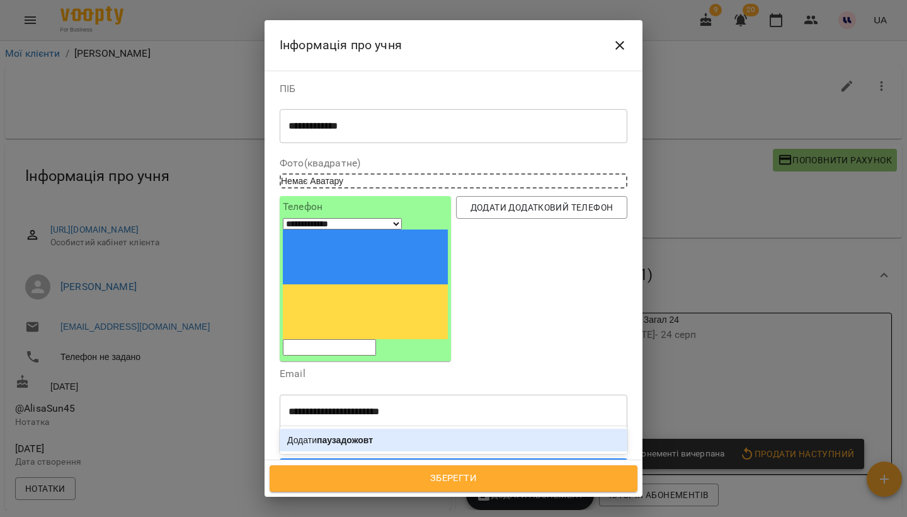
type input "**********"
click at [434, 428] on div "Додати паузадожовтня" at bounding box center [454, 439] width 348 height 23
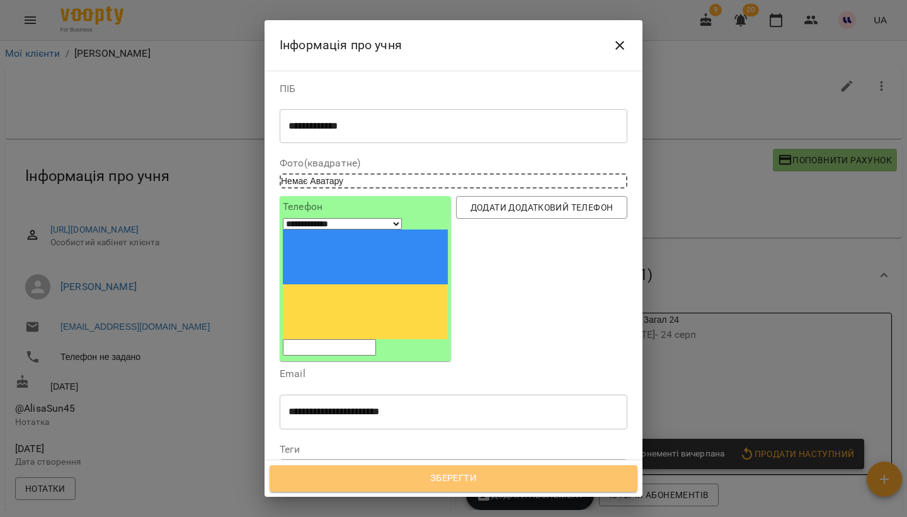
click at [449, 478] on span "Зберегти" at bounding box center [454, 478] width 340 height 16
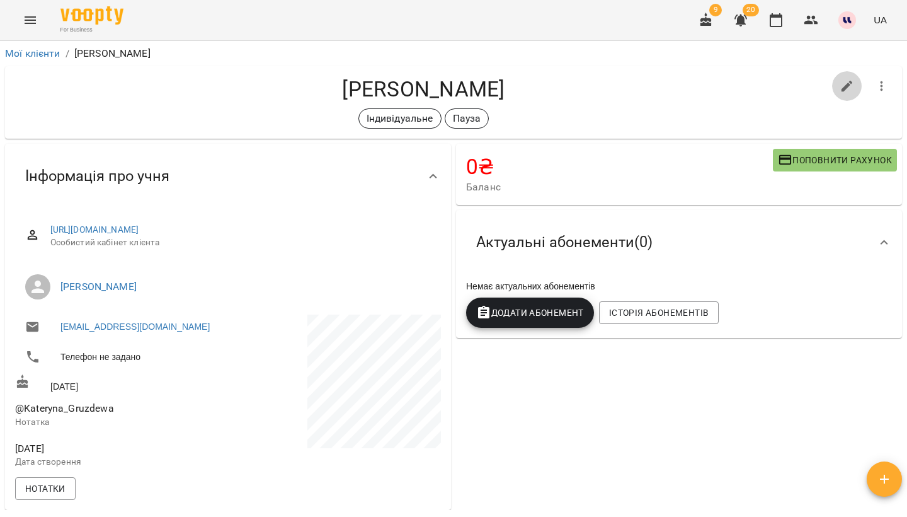
click at [844, 86] on icon "button" at bounding box center [847, 86] width 11 height 11
select select "**"
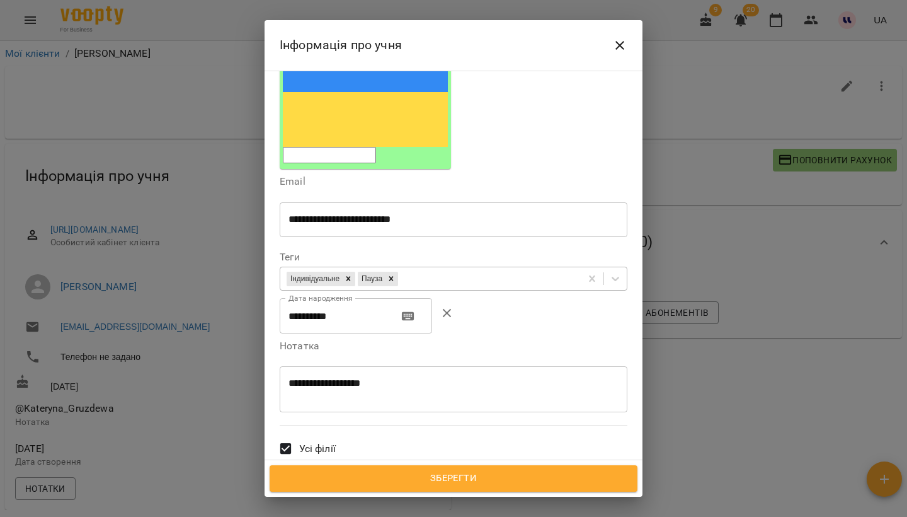
scroll to position [192, 0]
click at [362, 367] on div "**********" at bounding box center [454, 390] width 348 height 46
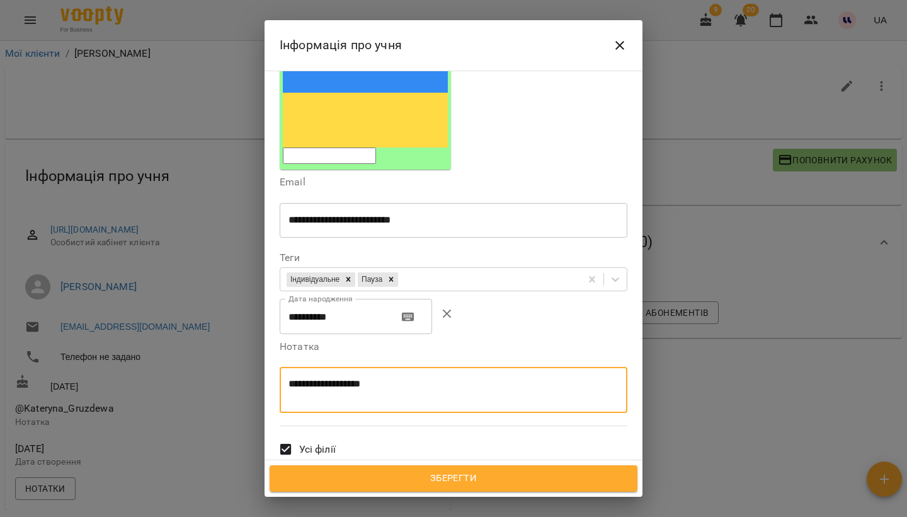
click at [463, 378] on textarea "**********" at bounding box center [454, 389] width 330 height 23
type textarea "**********"
click at [459, 480] on span "Зберегти" at bounding box center [454, 478] width 340 height 16
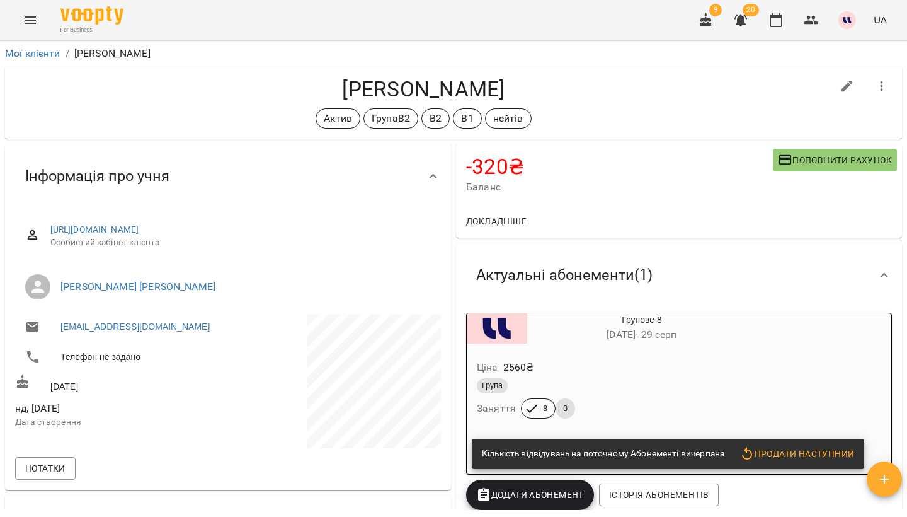
click at [636, 373] on div "Ціна 2560 ₴" at bounding box center [611, 367] width 275 height 23
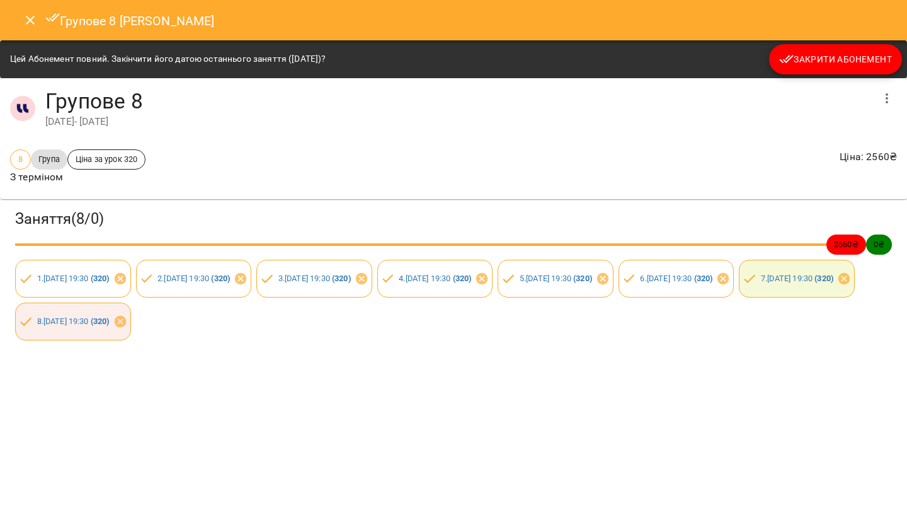
click at [32, 23] on icon "Close" at bounding box center [30, 20] width 15 height 15
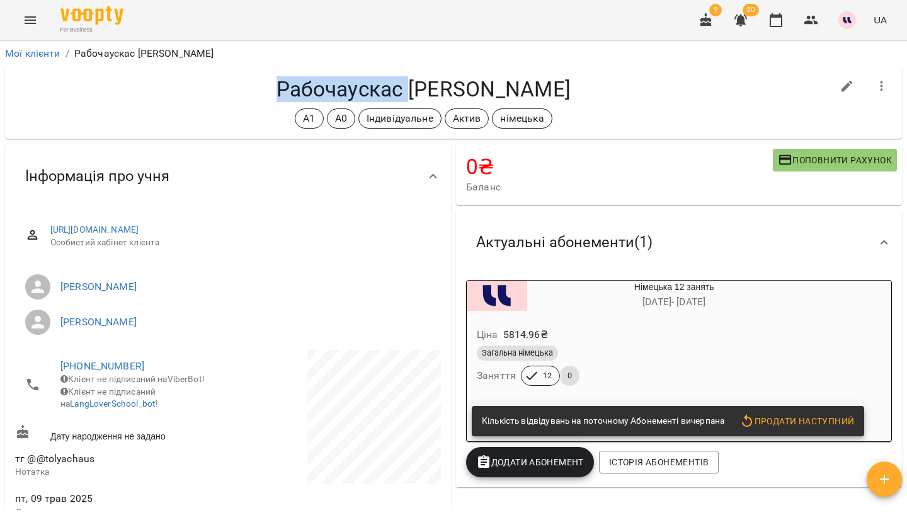
drag, startPoint x: 312, startPoint y: 85, endPoint x: 444, endPoint y: 93, distance: 132.6
click at [444, 93] on h4 "Рабочаускас [PERSON_NAME]" at bounding box center [423, 89] width 817 height 26
copy h4 "Рабочаускас"
click at [50, 50] on link "Мої клієнти" at bounding box center [32, 53] width 55 height 12
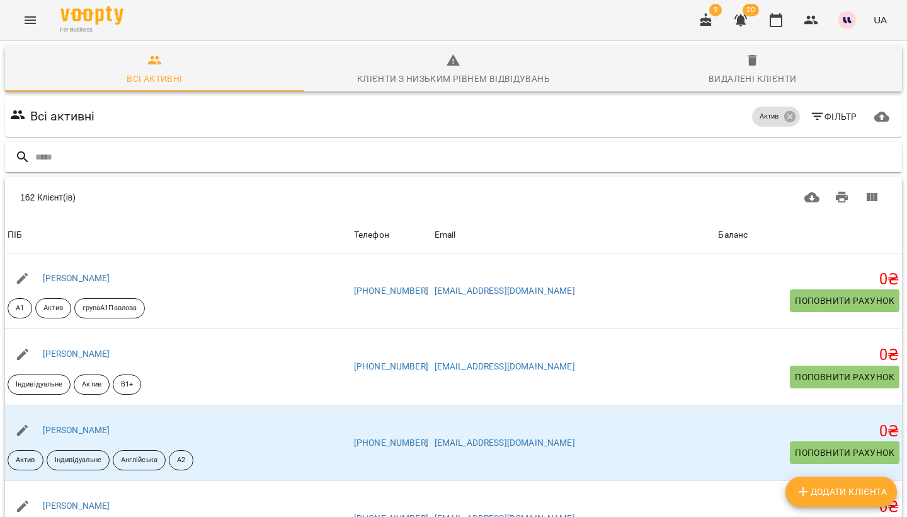
click at [748, 163] on input "text" at bounding box center [466, 157] width 862 height 21
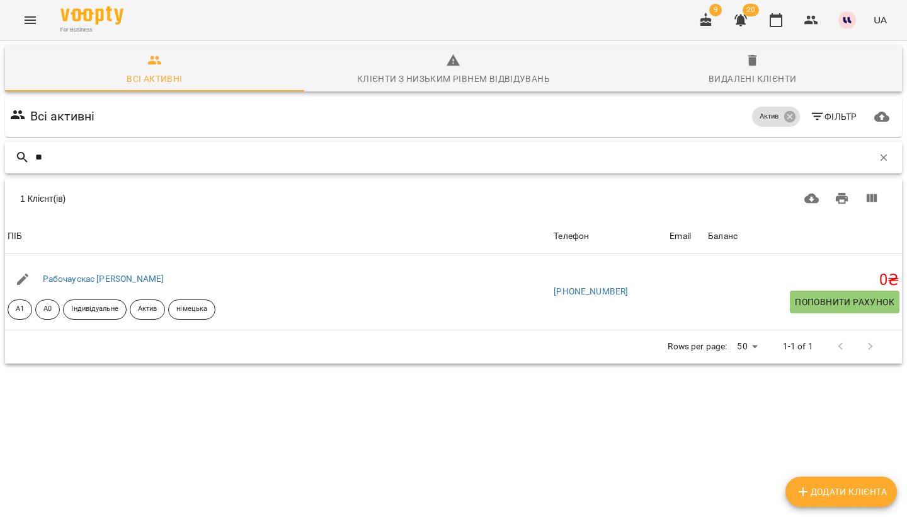
type input "*"
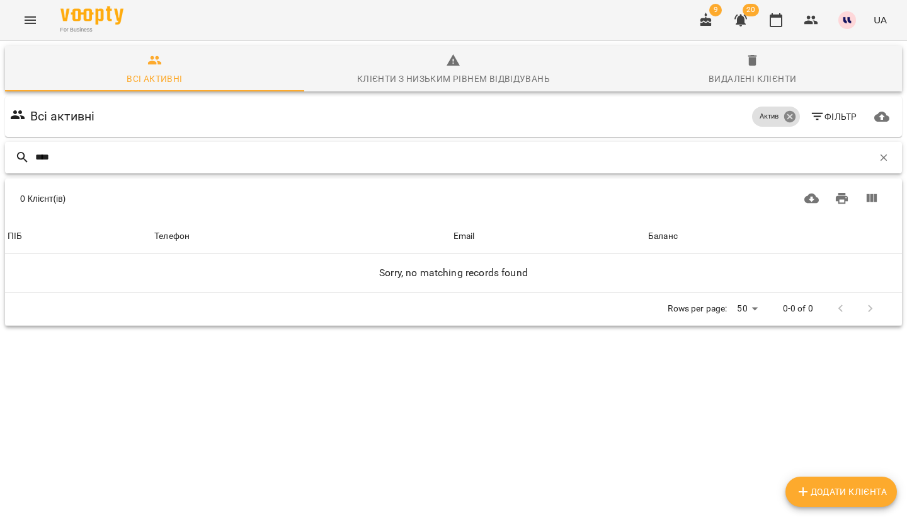
type input "****"
click at [791, 115] on icon at bounding box center [790, 117] width 14 height 14
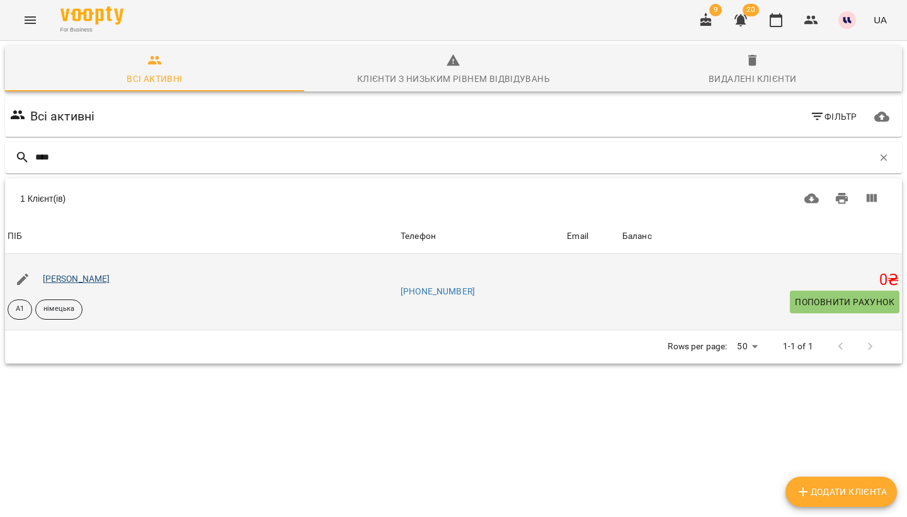
click at [94, 278] on link "[PERSON_NAME]" at bounding box center [76, 278] width 67 height 10
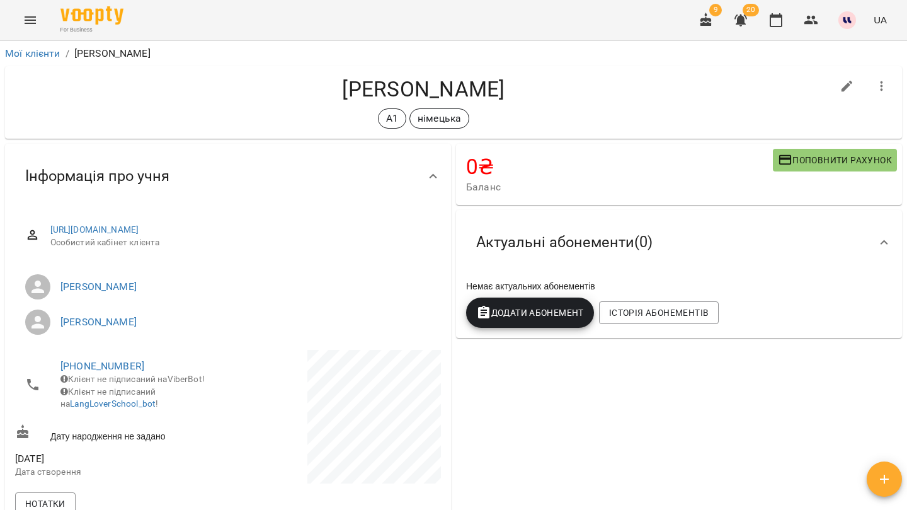
click at [854, 84] on icon "button" at bounding box center [847, 86] width 15 height 15
select select "**"
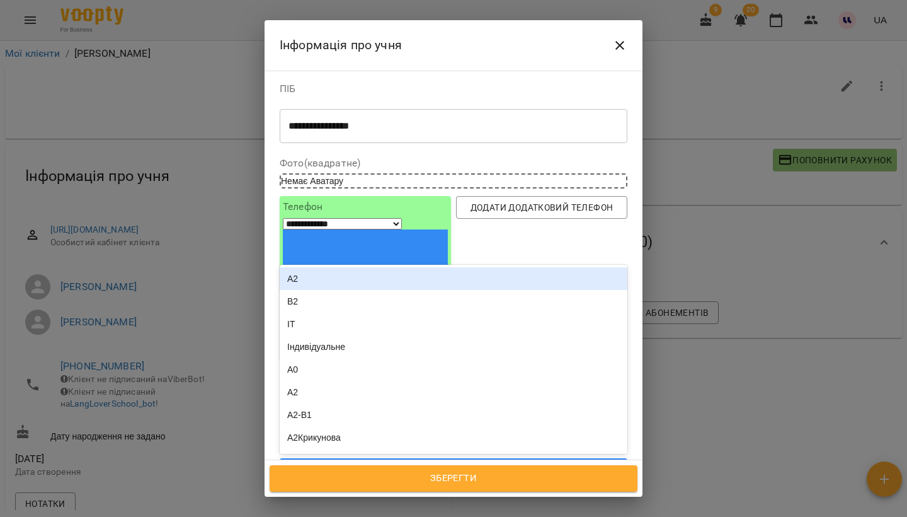
click at [396, 461] on div "А1 німецька" at bounding box center [430, 471] width 301 height 21
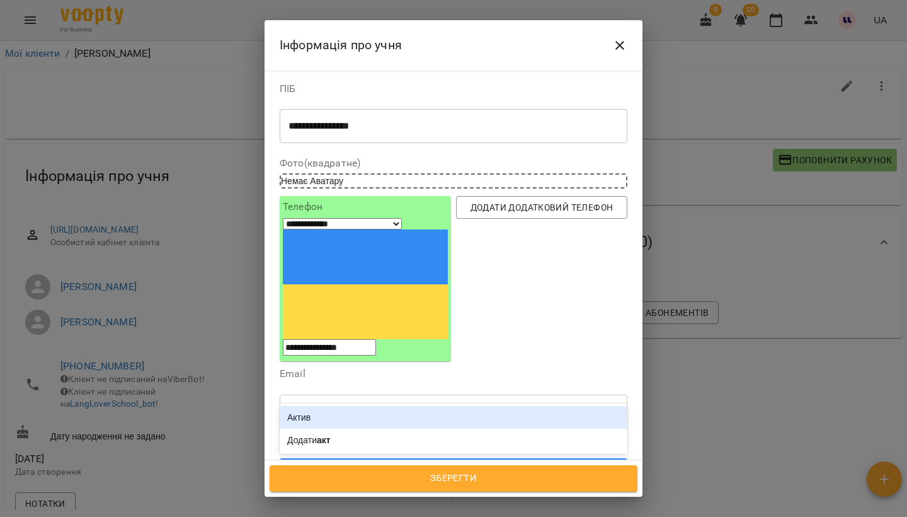
type input "****"
click at [316, 406] on div "Актив" at bounding box center [454, 417] width 348 height 23
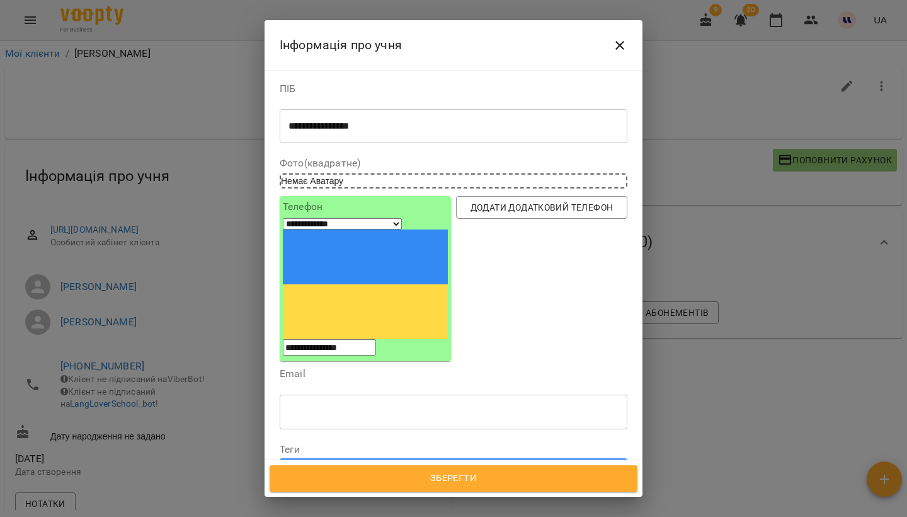
click at [442, 475] on span "Зберегти" at bounding box center [454, 478] width 340 height 16
